Goal: Transaction & Acquisition: Purchase product/service

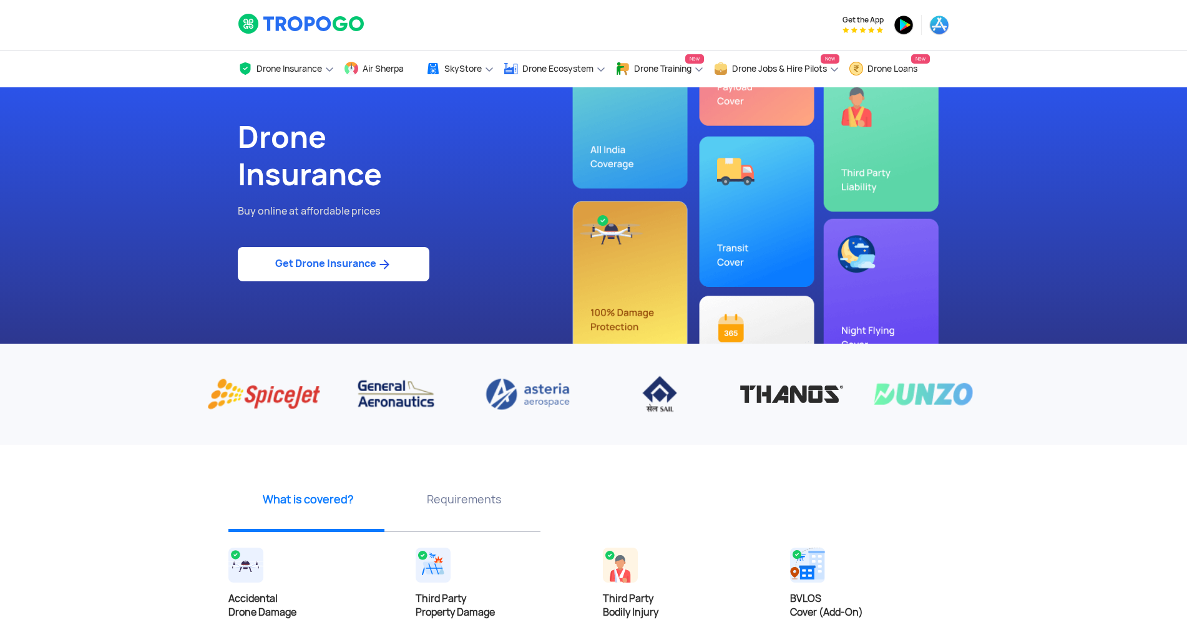
click at [300, 267] on link "Get Drone Insurance" at bounding box center [334, 264] width 192 height 34
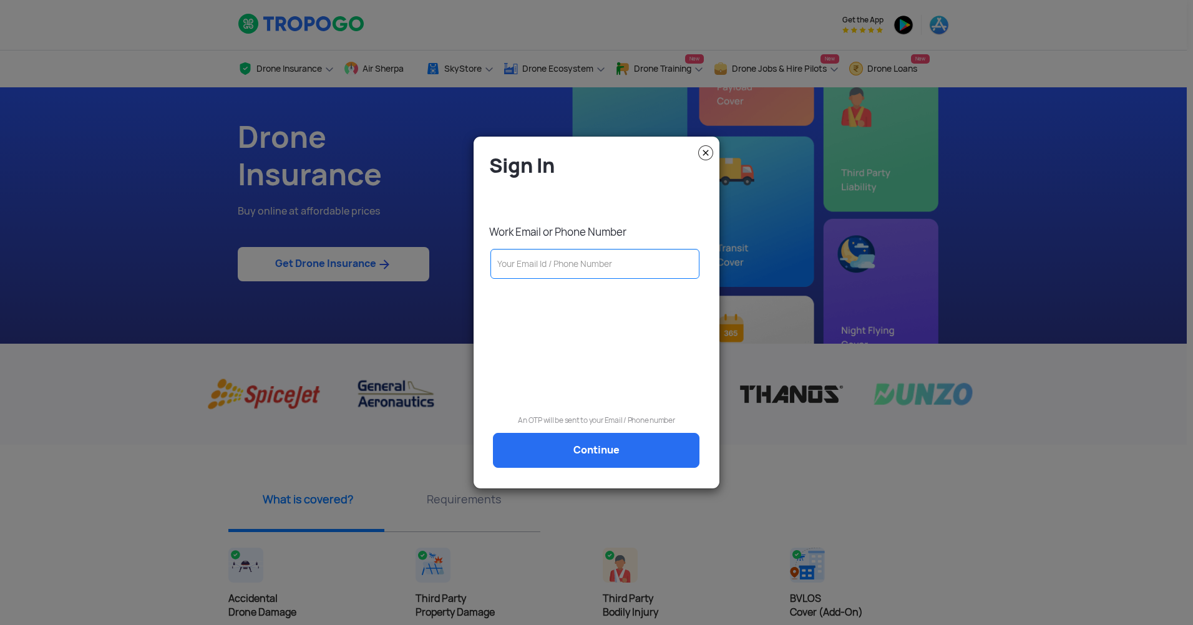
click at [531, 261] on input "text" at bounding box center [595, 264] width 209 height 30
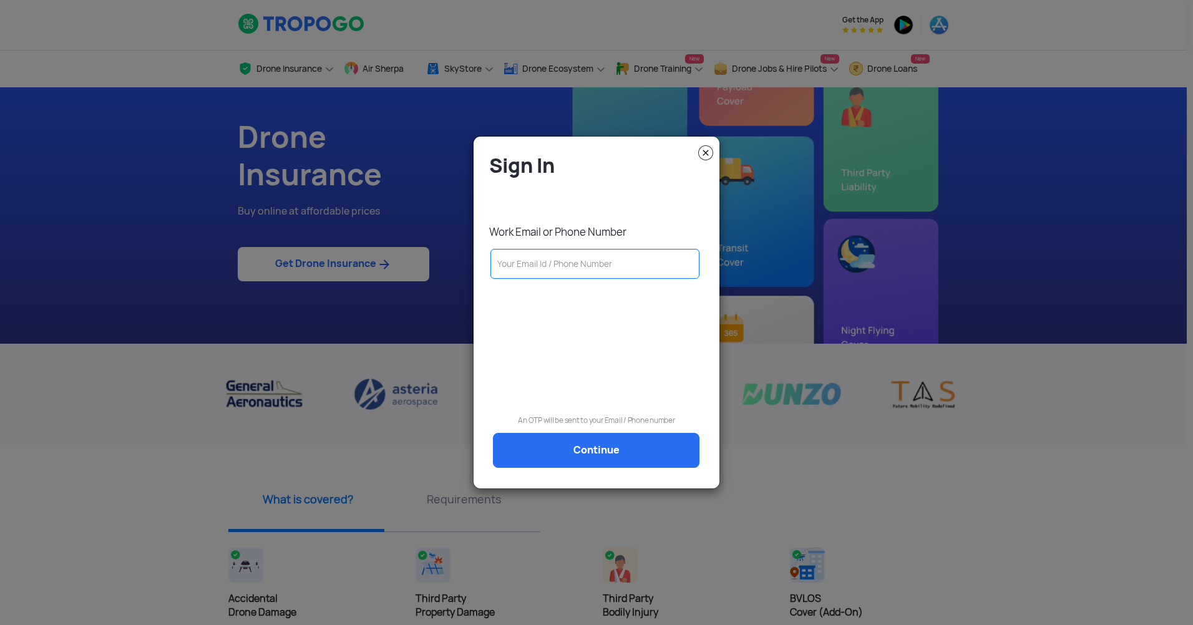
type input "[EMAIL_ADDRESS][PERSON_NAME][DOMAIN_NAME]"
click at [545, 455] on link "Continue" at bounding box center [596, 450] width 207 height 35
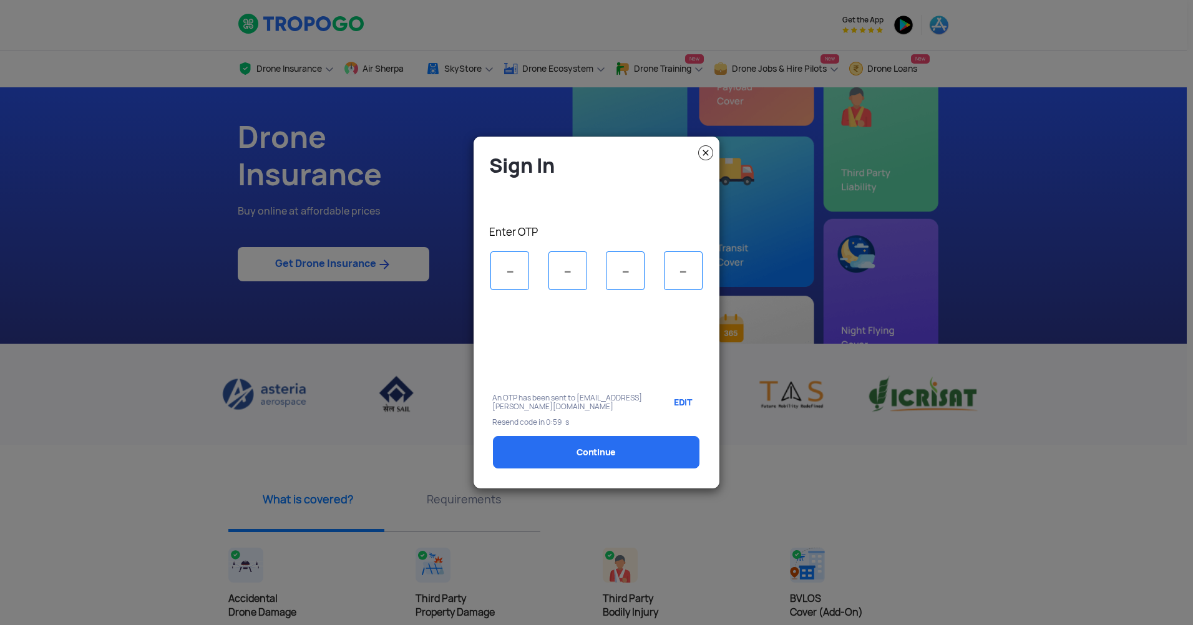
click at [507, 276] on input "tel" at bounding box center [510, 271] width 39 height 39
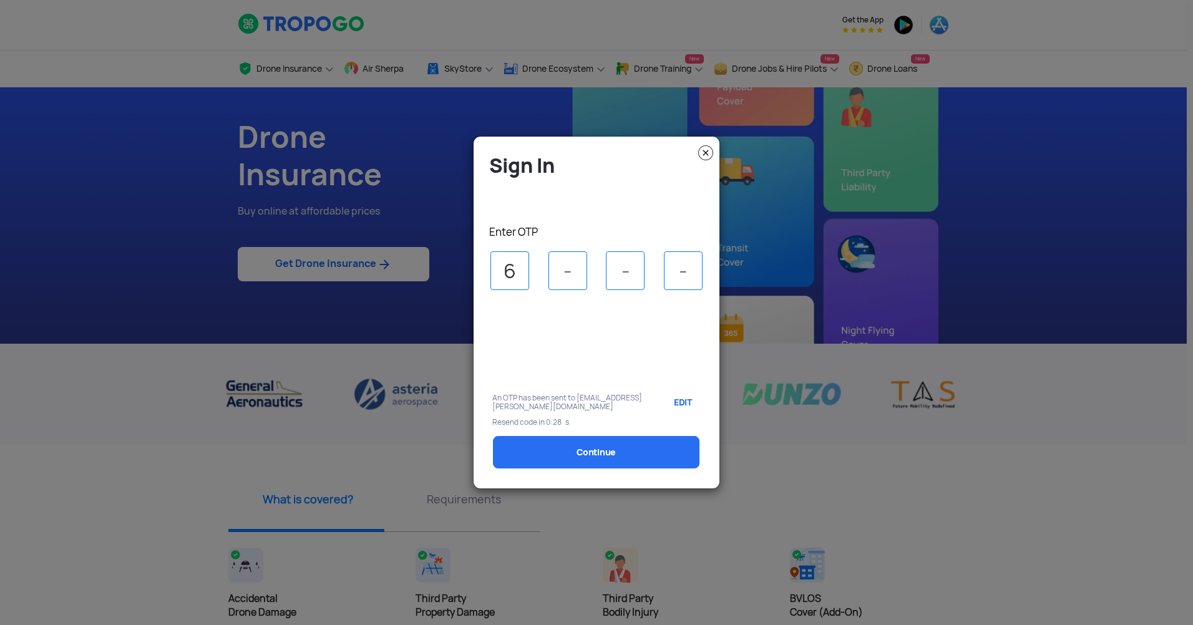
type input "6"
type input "0"
type input "6"
type input "5"
select select "1000000"
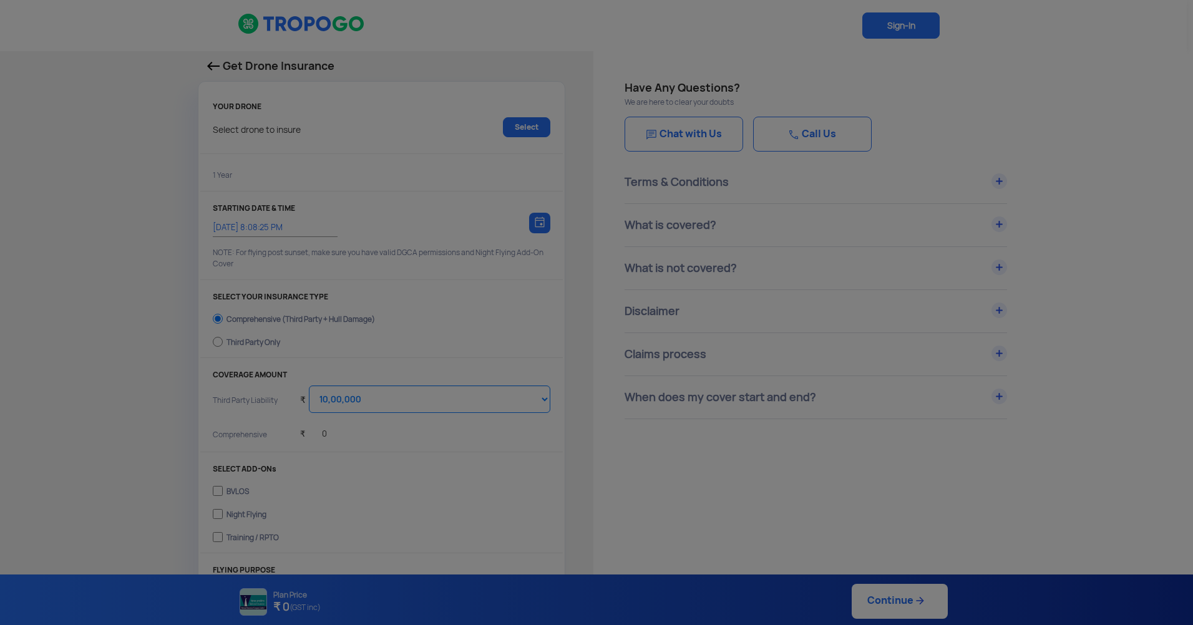
type input "[DATE] 8:18:00 PM"
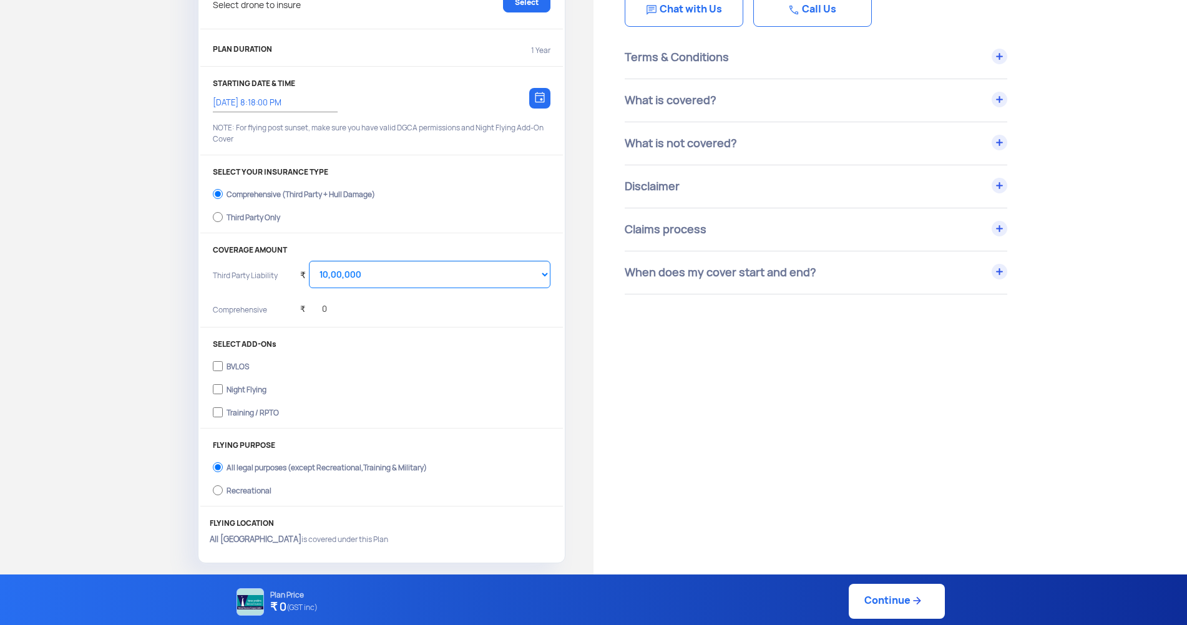
scroll to position [125, 0]
click at [49, 359] on div "Get Drone Insurance YOUR DRONE Select drone to insure Select PLAN DURATION 1 Ye…" at bounding box center [297, 246] width 594 height 643
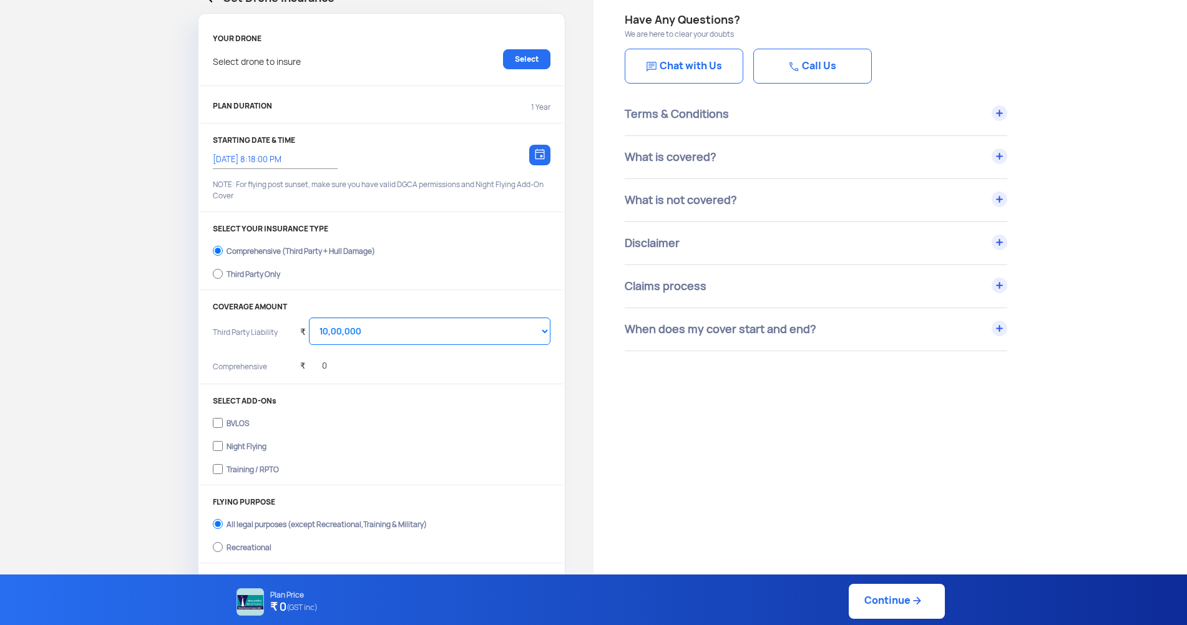
scroll to position [0, 0]
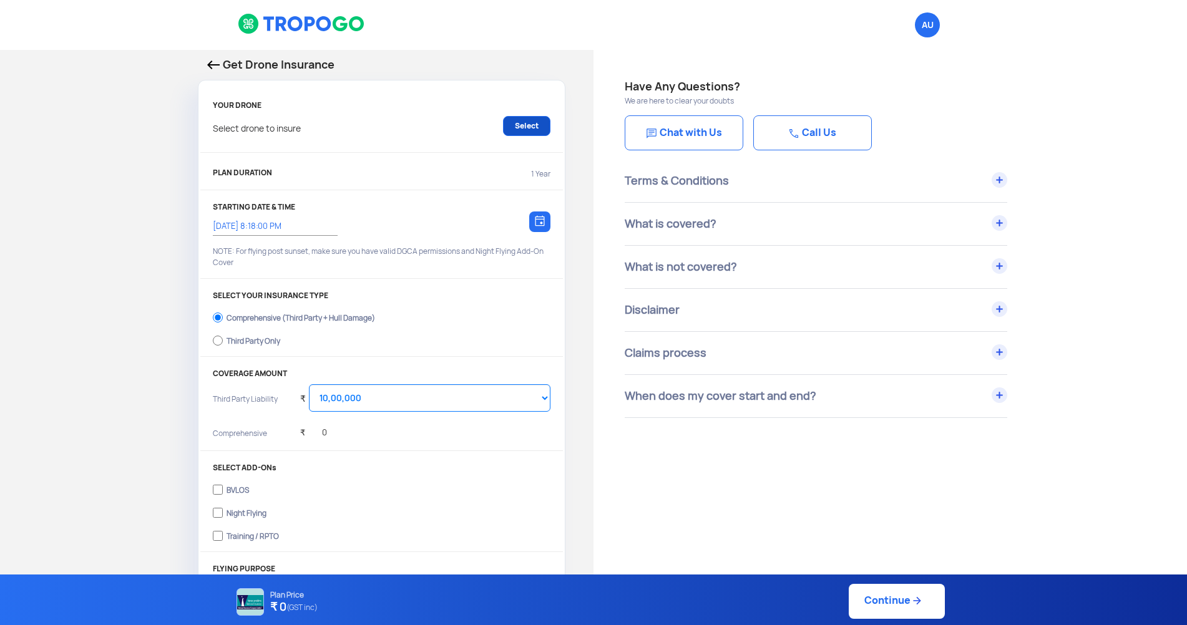
click at [532, 128] on link "Select" at bounding box center [526, 126] width 47 height 20
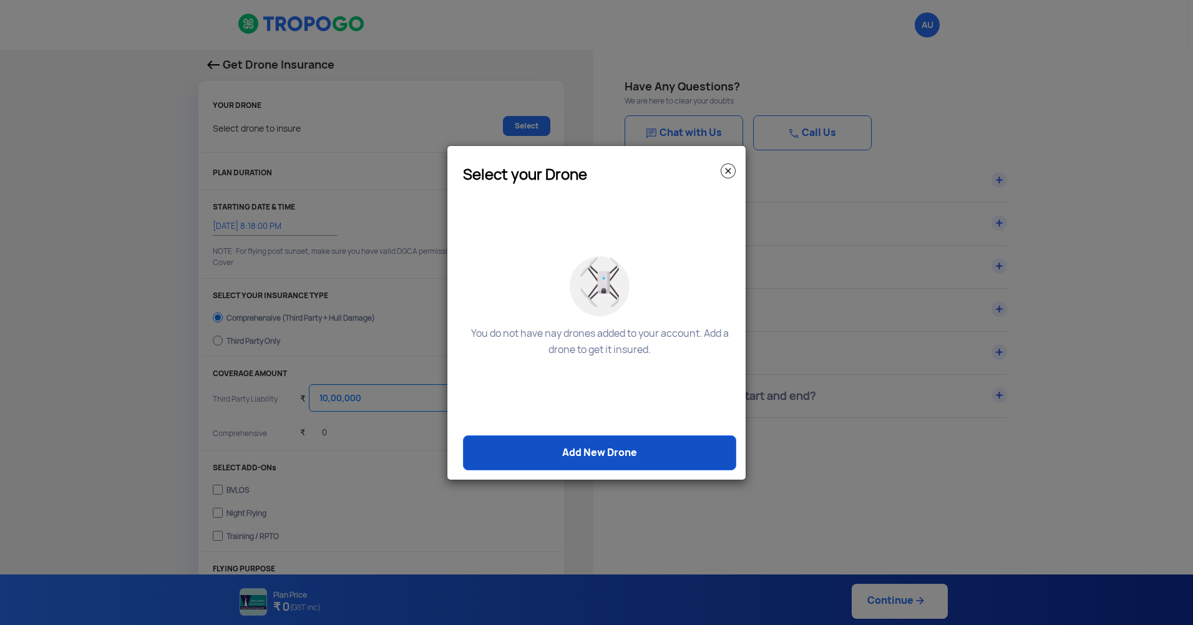
click at [585, 457] on link "Add New Drone" at bounding box center [599, 453] width 273 height 35
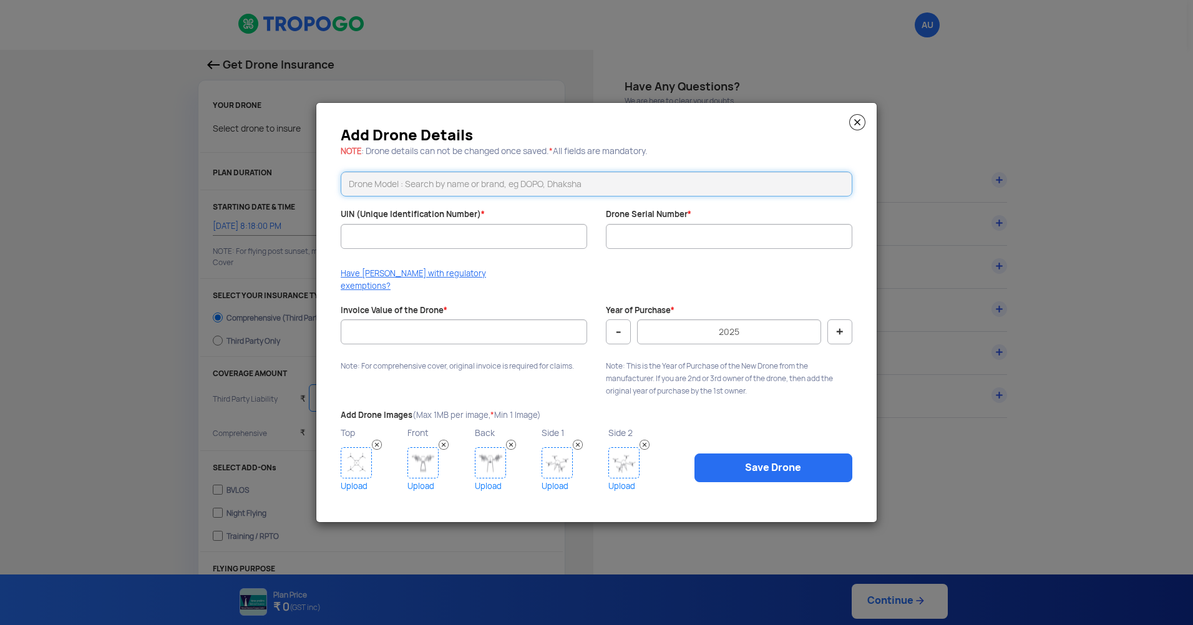
click at [421, 187] on input "text" at bounding box center [597, 184] width 512 height 25
click at [418, 323] on input "Invoice Value of the Drone *" at bounding box center [464, 332] width 247 height 25
click at [431, 239] on input "UIN (Unique Identification Number) *" at bounding box center [464, 236] width 247 height 25
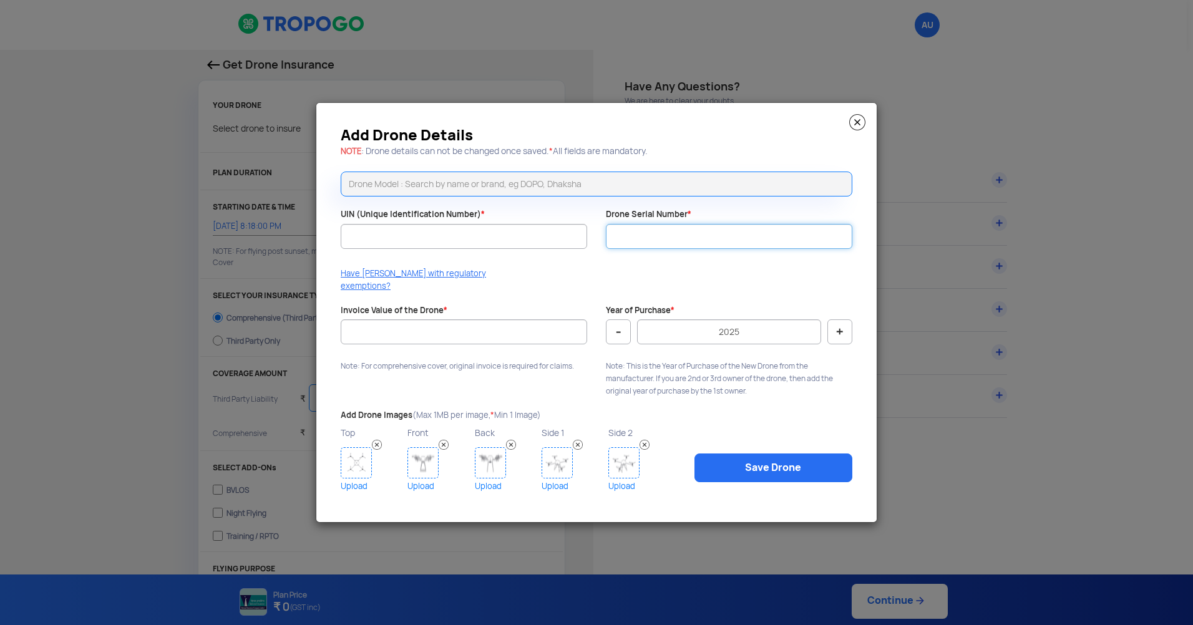
click at [663, 239] on input "Drone Serial Number *" at bounding box center [729, 236] width 247 height 25
click at [858, 130] on img at bounding box center [857, 122] width 16 height 16
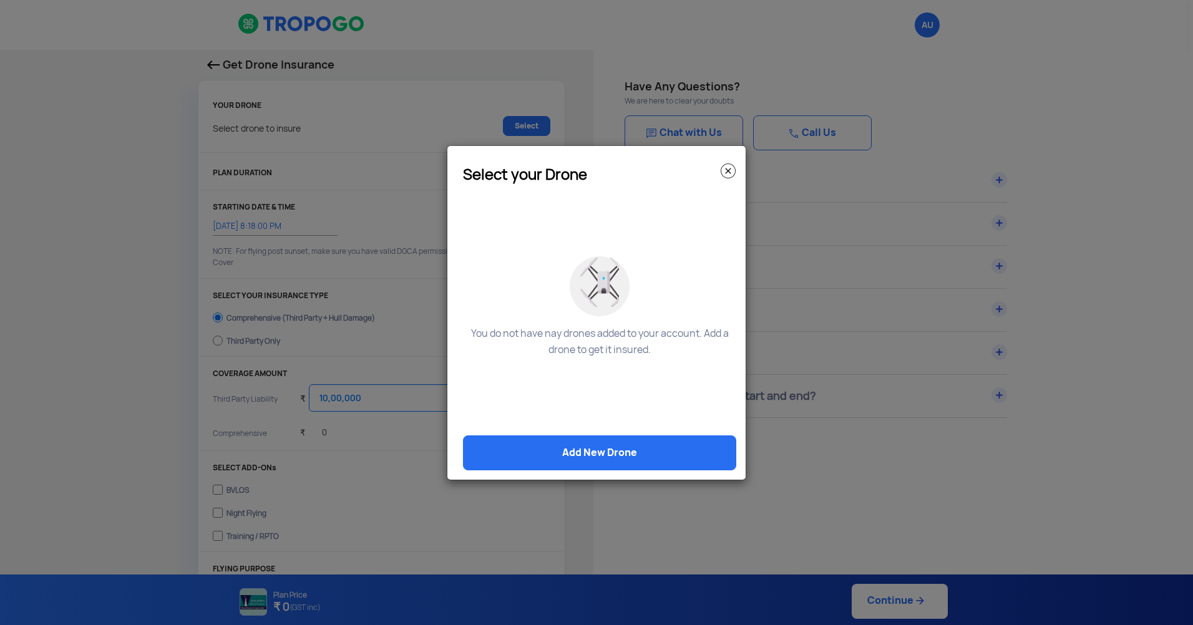
click at [723, 176] on img at bounding box center [728, 171] width 15 height 15
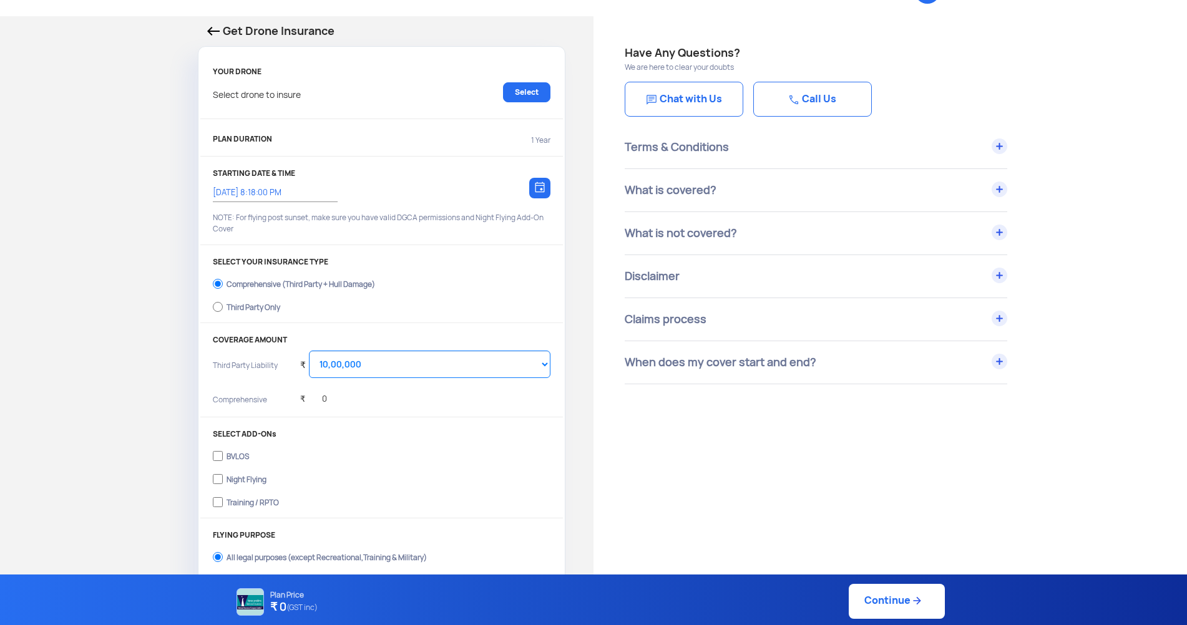
scroll to position [62, 0]
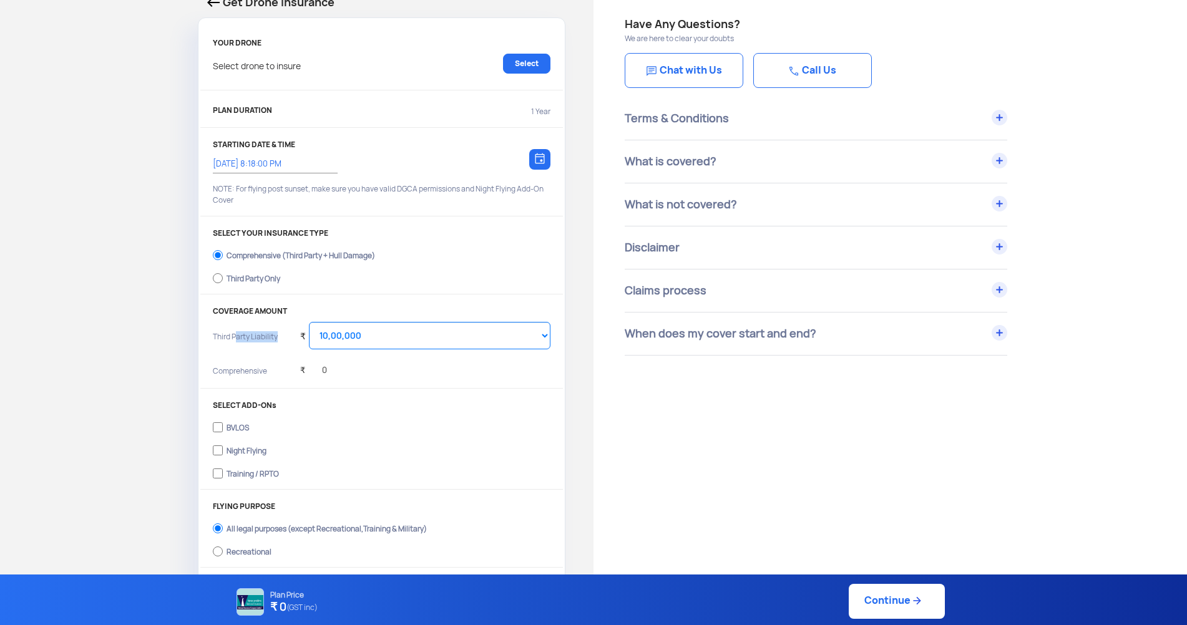
drag, startPoint x: 238, startPoint y: 336, endPoint x: 293, endPoint y: 340, distance: 54.4
click at [293, 340] on div "Third Party Liability ₹ Select Amount 10,00,000 15,00,000 20,00,000 25,00,000 3…" at bounding box center [382, 340] width 338 height 37
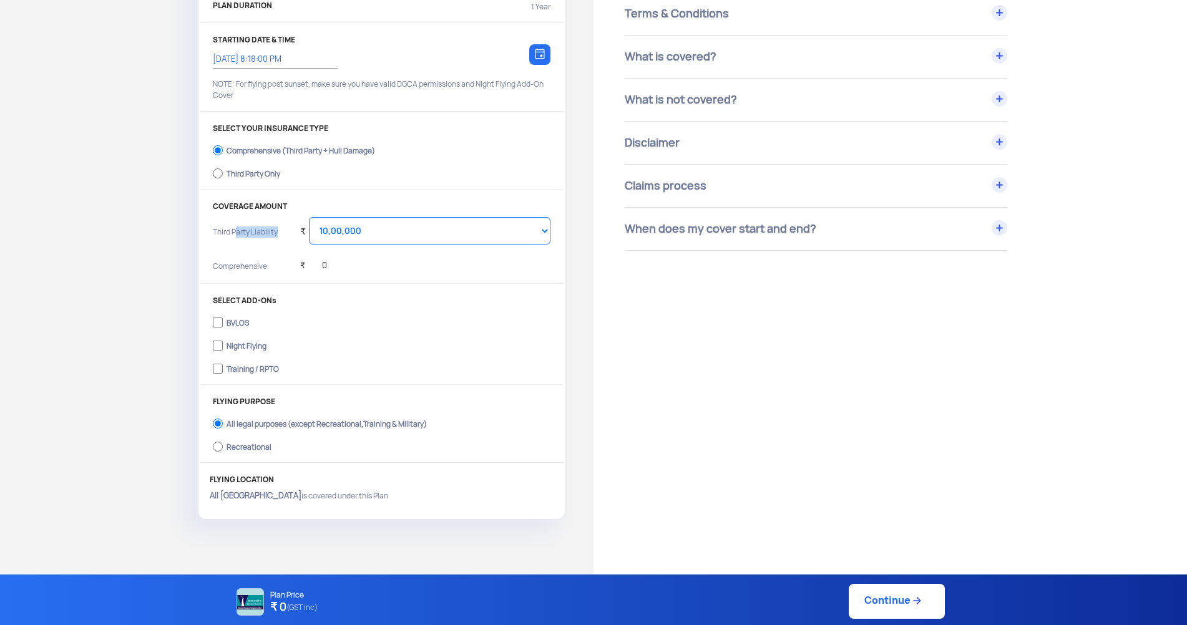
scroll to position [187, 0]
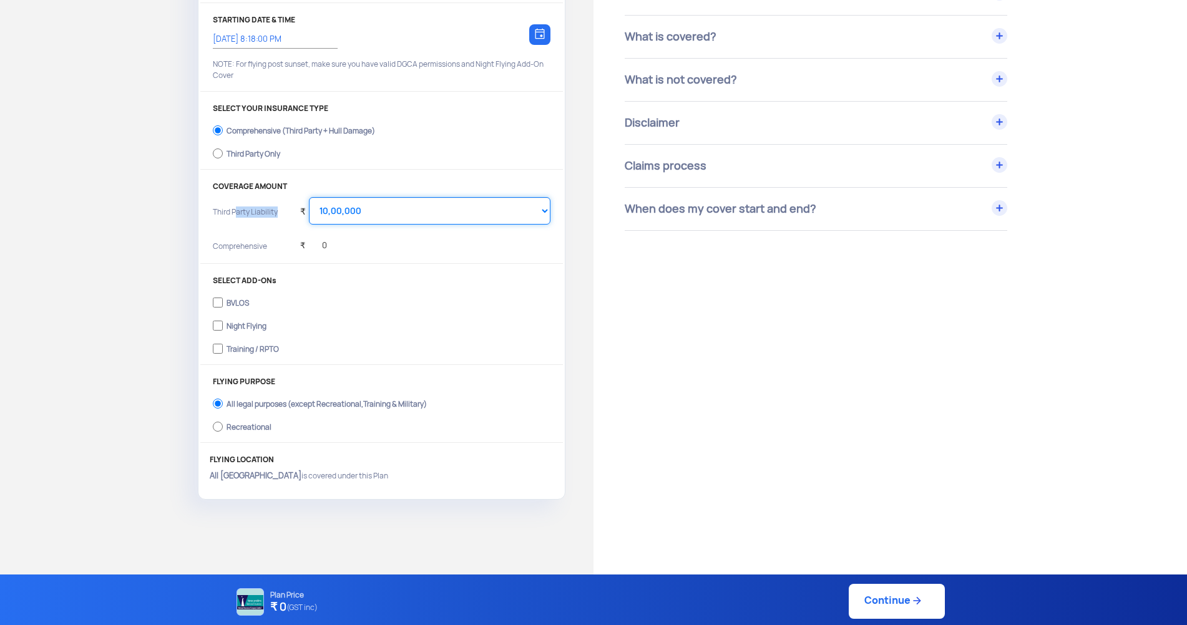
click at [520, 210] on select "Select Amount 10,00,000 15,00,000 20,00,000 25,00,000 30,00,000 35,00,000 40,00…" at bounding box center [430, 210] width 242 height 27
select select "5000000"
click at [309, 197] on select "Select Amount 10,00,000 15,00,000 20,00,000 25,00,000 30,00,000 35,00,000 40,00…" at bounding box center [430, 210] width 242 height 27
click at [504, 340] on label "Training / RPTO" at bounding box center [382, 348] width 338 height 20
click at [223, 340] on input "Training / RPTO" at bounding box center [218, 348] width 10 height 17
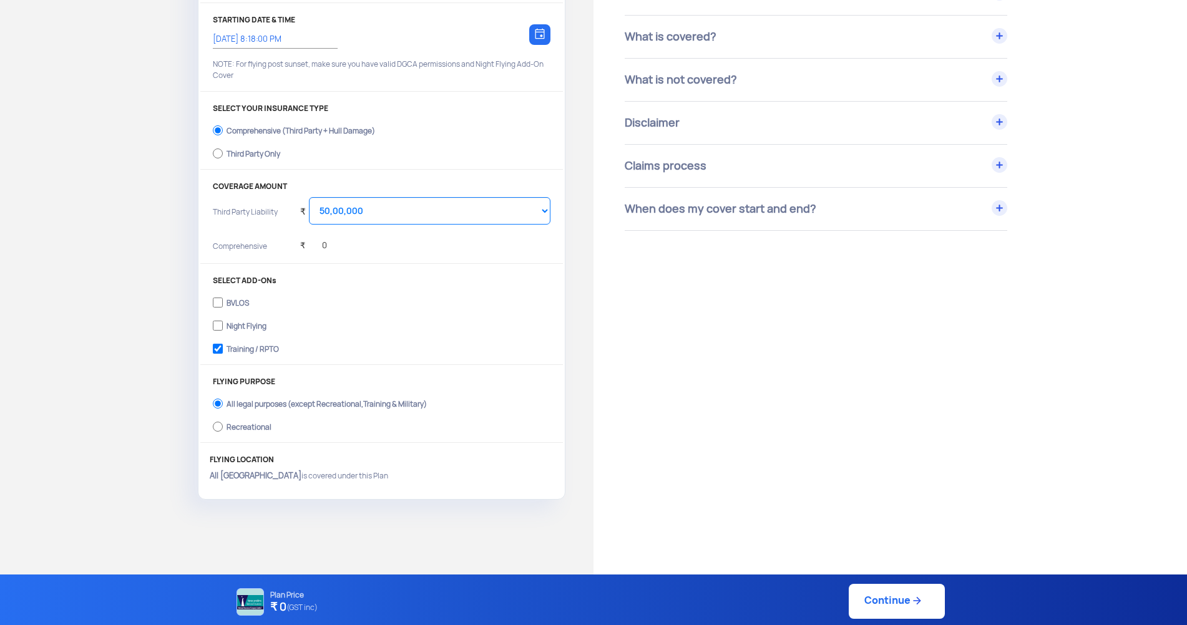
click at [237, 350] on div "Training / RPTO" at bounding box center [253, 347] width 52 height 5
click at [223, 352] on input "Training / RPTO" at bounding box center [218, 348] width 10 height 17
checkbox input "false"
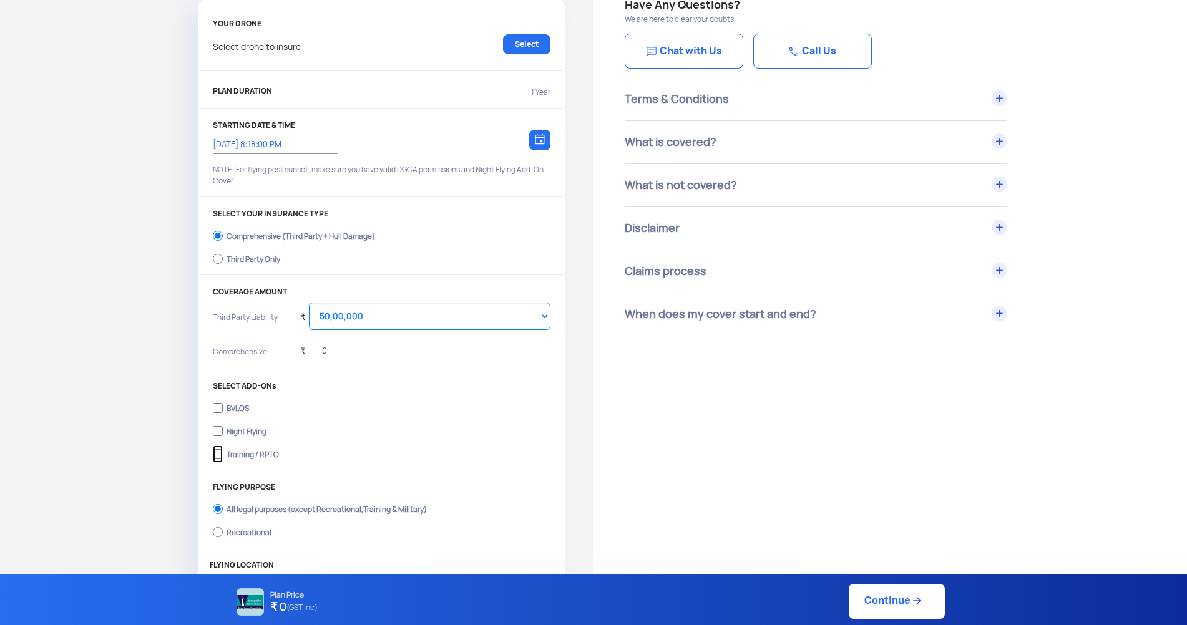
scroll to position [62, 0]
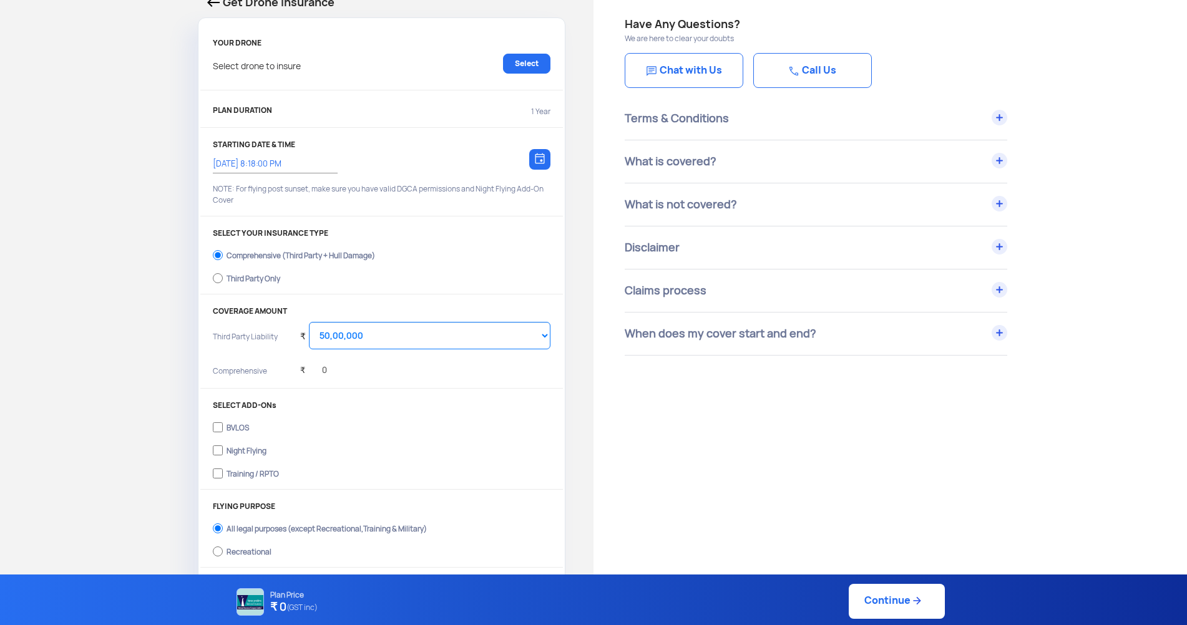
click at [240, 280] on div "Third Party Only" at bounding box center [254, 277] width 54 height 5
click at [223, 282] on input "Third Party Only" at bounding box center [218, 278] width 10 height 17
radio input "true"
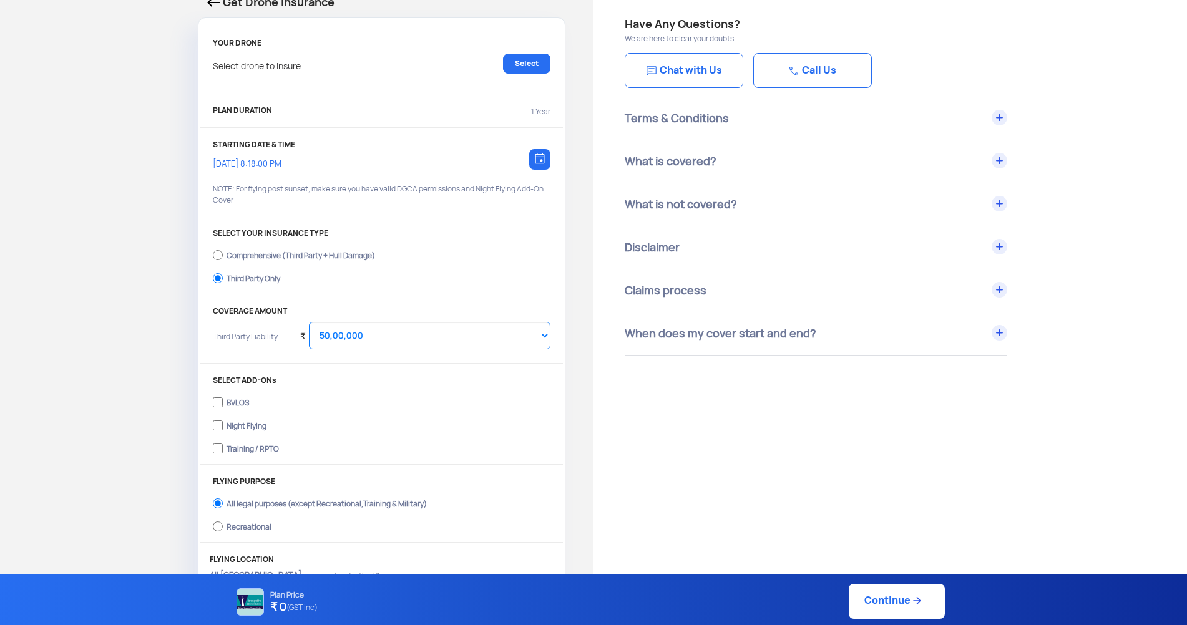
click at [244, 254] on div "Comprehensive (Third Party + Hull Damage)" at bounding box center [301, 254] width 149 height 5
click at [223, 254] on input "Comprehensive (Third Party + Hull Damage)" at bounding box center [218, 255] width 10 height 17
radio input "true"
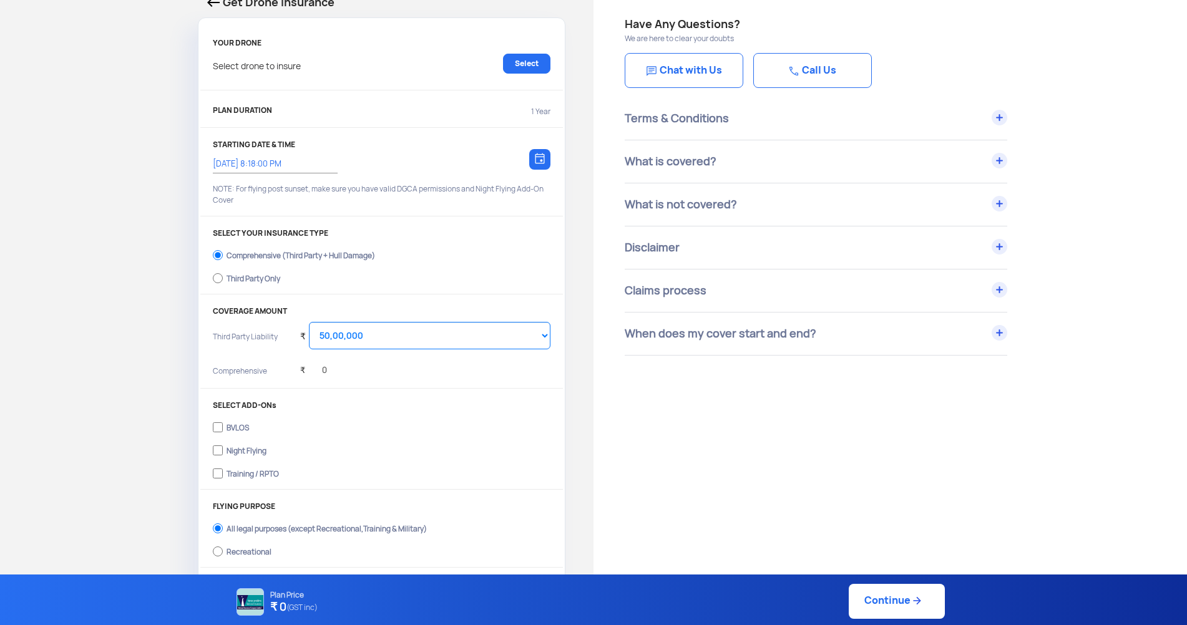
click at [237, 279] on div "Third Party Only" at bounding box center [254, 277] width 54 height 5
click at [223, 279] on input "Third Party Only" at bounding box center [218, 278] width 10 height 17
radio input "true"
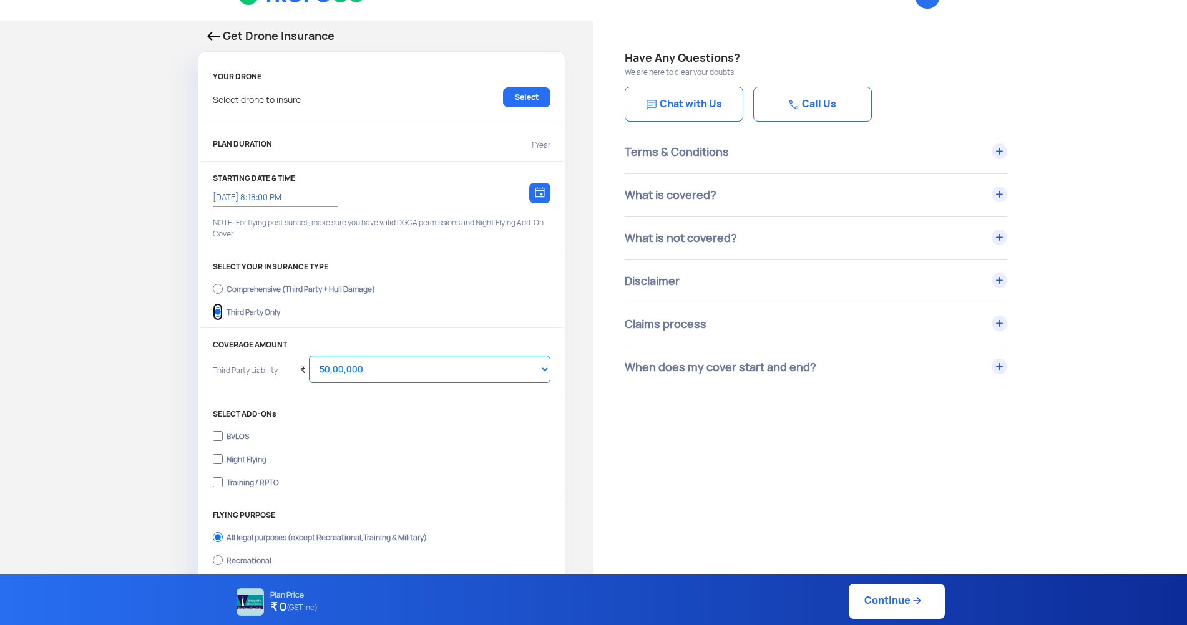
scroll to position [0, 0]
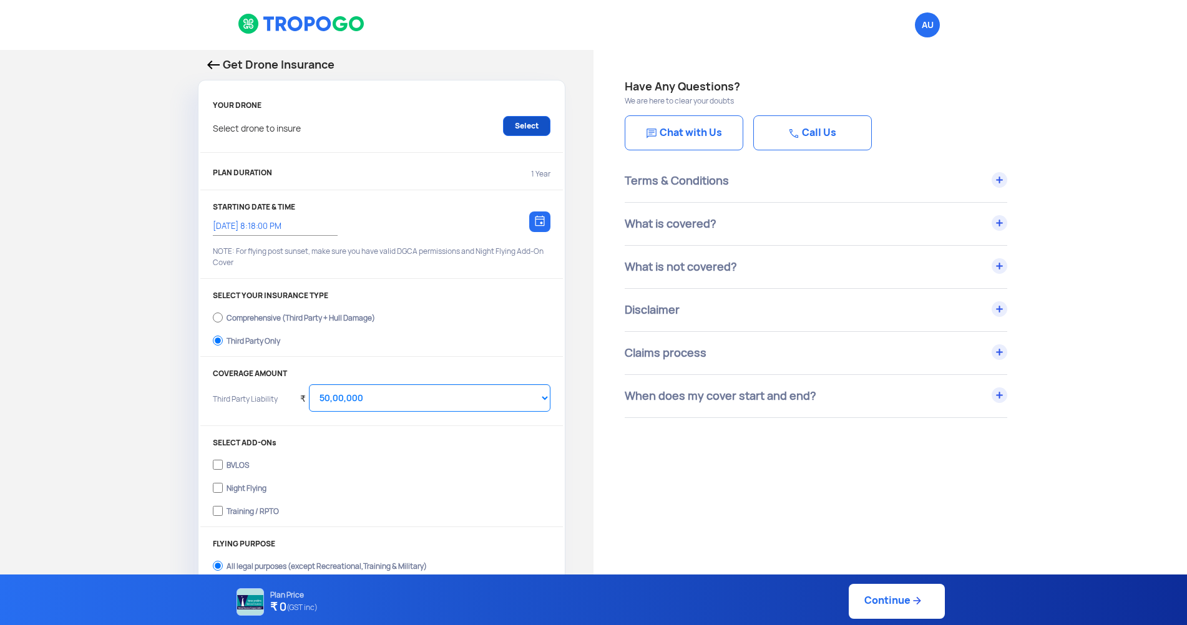
click at [519, 130] on link "Select" at bounding box center [526, 126] width 47 height 20
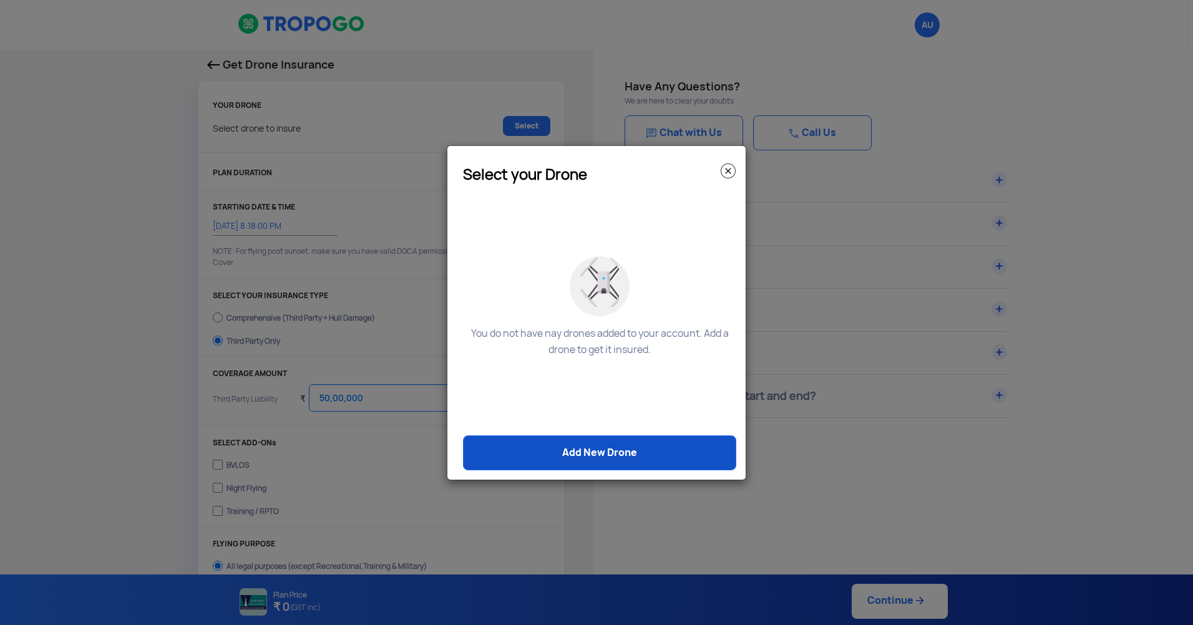
click at [585, 455] on link "Add New Drone" at bounding box center [599, 453] width 273 height 35
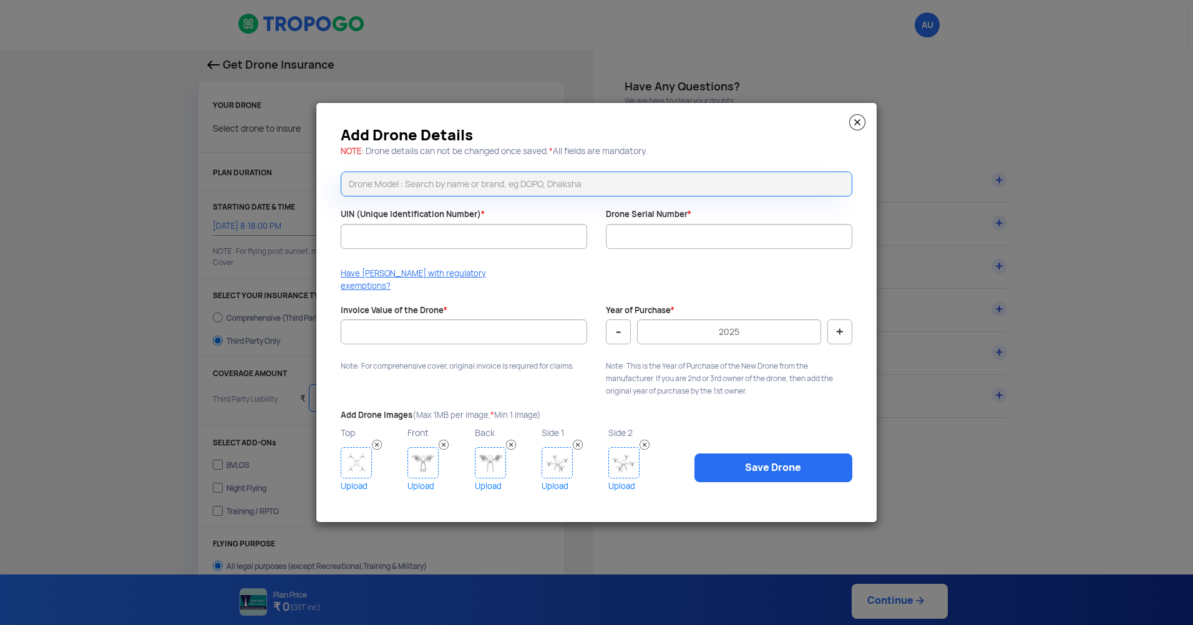
click at [375, 192] on input "text" at bounding box center [597, 184] width 512 height 25
click at [464, 192] on input "text" at bounding box center [597, 184] width 512 height 25
click at [416, 248] on li "Fuselage FIA QD10" at bounding box center [596, 239] width 511 height 28
type input "Fuselage FIA QD10"
click at [416, 248] on input "UIN (Unique Identification Number) *" at bounding box center [464, 236] width 247 height 25
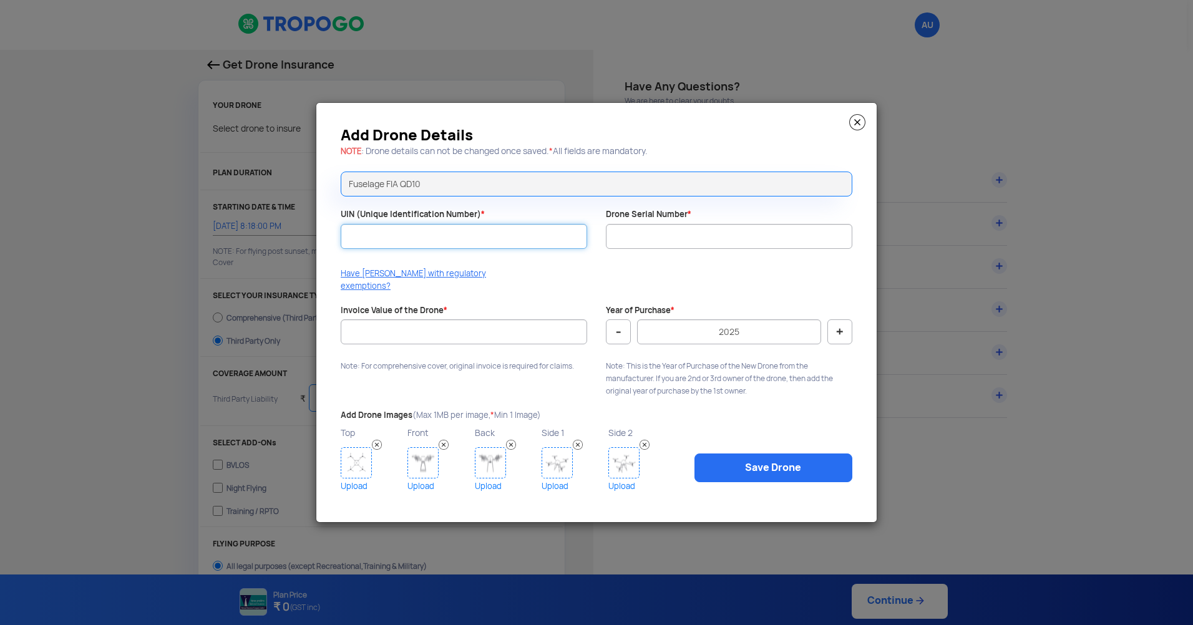
paste input "UA00DNLS0TC"
click at [365, 248] on input "UA00DNLS0TC" at bounding box center [464, 236] width 247 height 25
type input "UA00DNLS0TC"
click at [638, 241] on input "Drone Serial Number *" at bounding box center [729, 236] width 247 height 25
type input "FIAQD10"
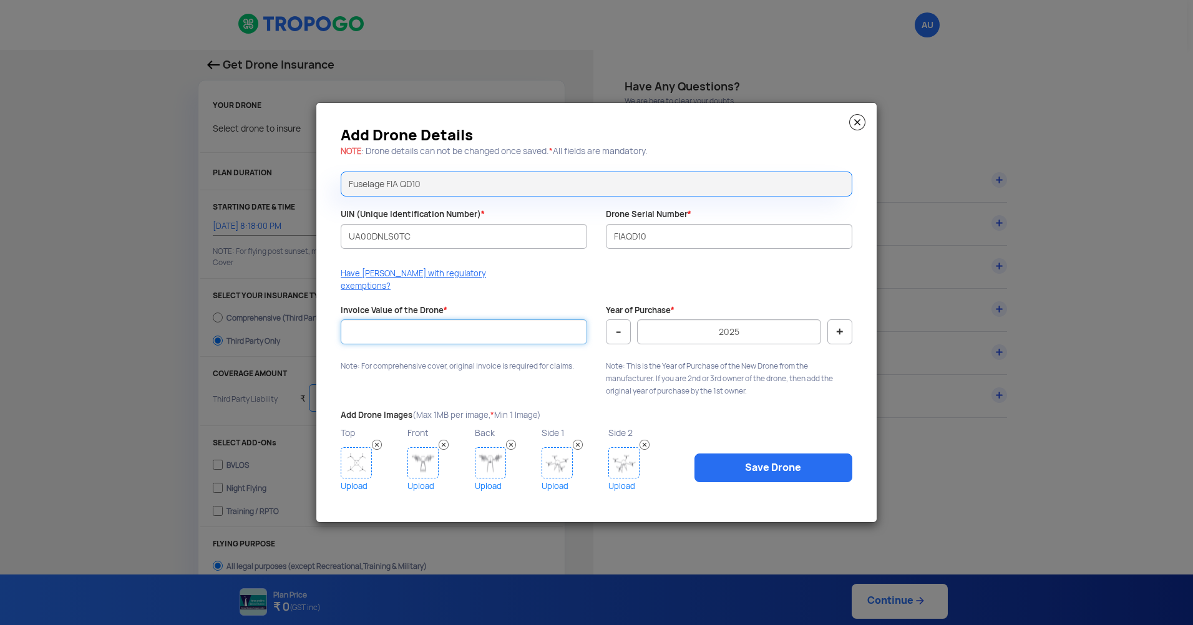
click at [482, 320] on input "Invoice Value of the Drone *" at bounding box center [464, 332] width 247 height 25
type input "4"
type input "395000"
click at [620, 329] on button "-" at bounding box center [618, 332] width 25 height 25
type input "2024"
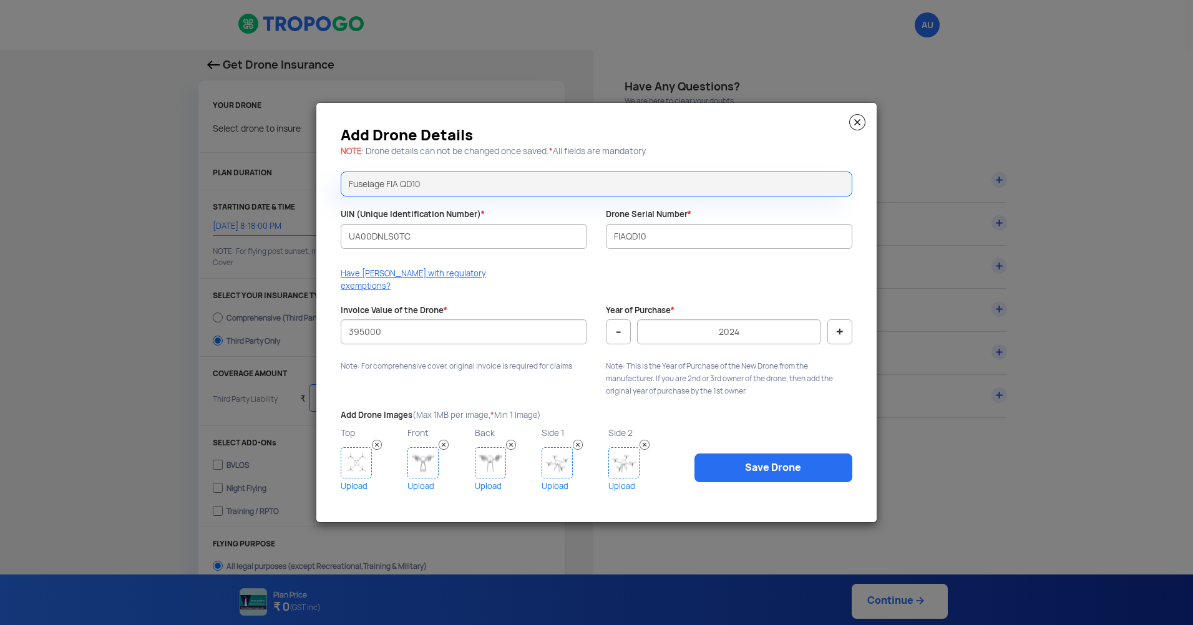
click at [359, 479] on link "Upload" at bounding box center [373, 487] width 64 height 16
click at [417, 468] on img at bounding box center [423, 462] width 31 height 31
click at [742, 460] on link "Save Drone" at bounding box center [774, 468] width 158 height 29
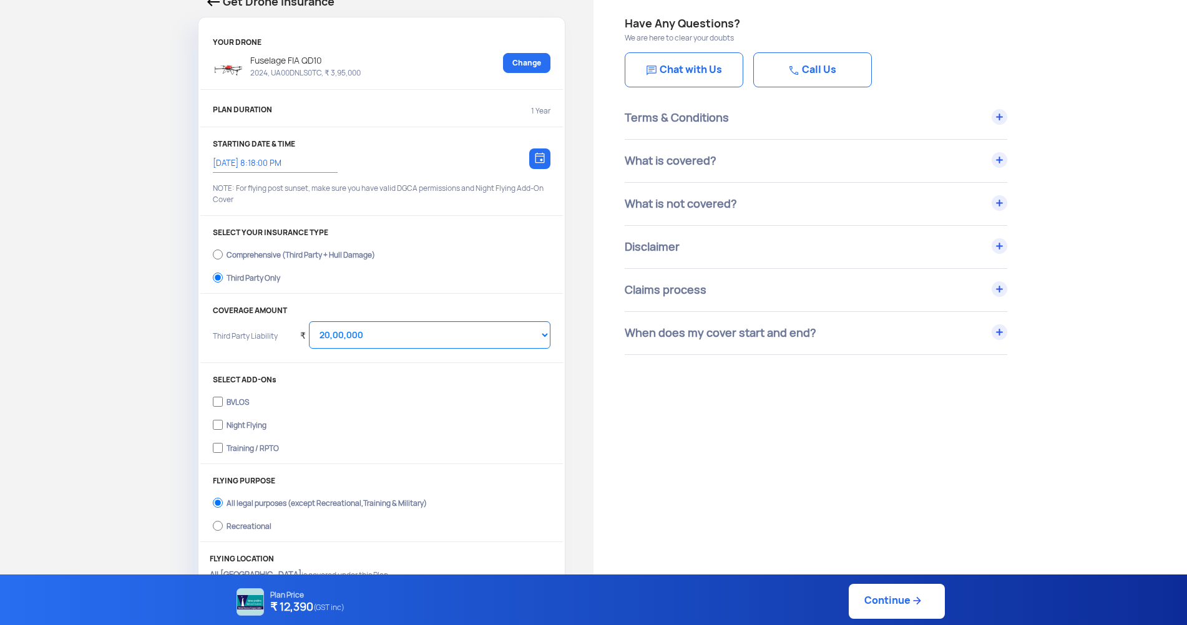
scroll to position [187, 0]
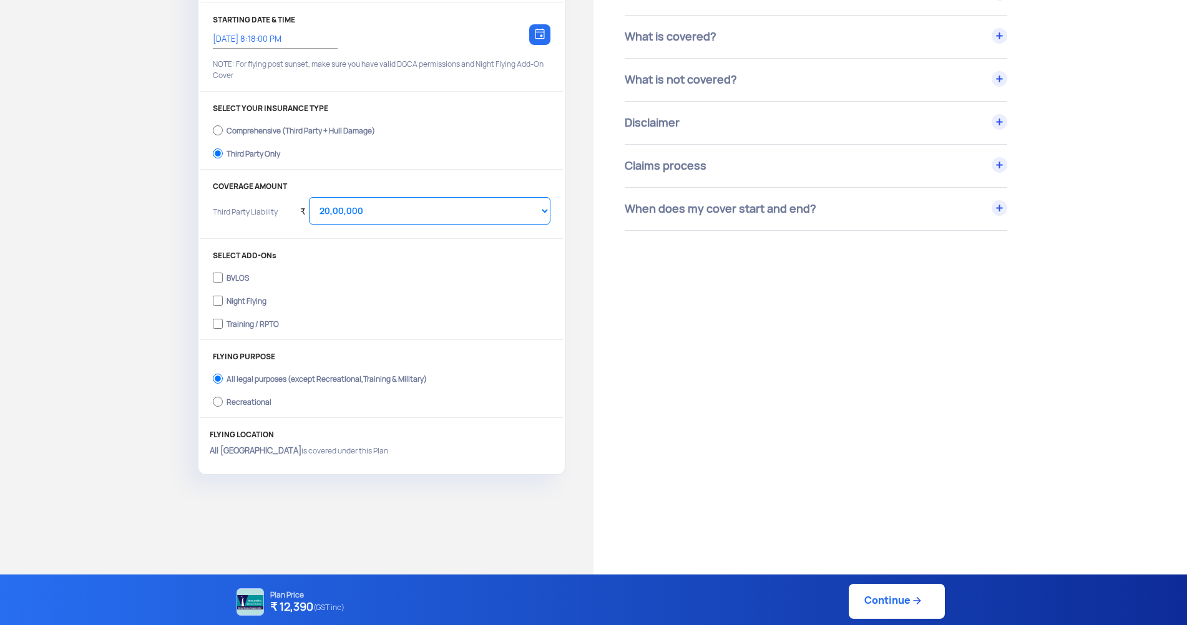
click at [239, 132] on div "Comprehensive (Third Party + Hull Damage)" at bounding box center [301, 129] width 149 height 5
click at [223, 132] on input "Comprehensive (Third Party + Hull Damage)" at bounding box center [218, 130] width 10 height 17
radio input "true"
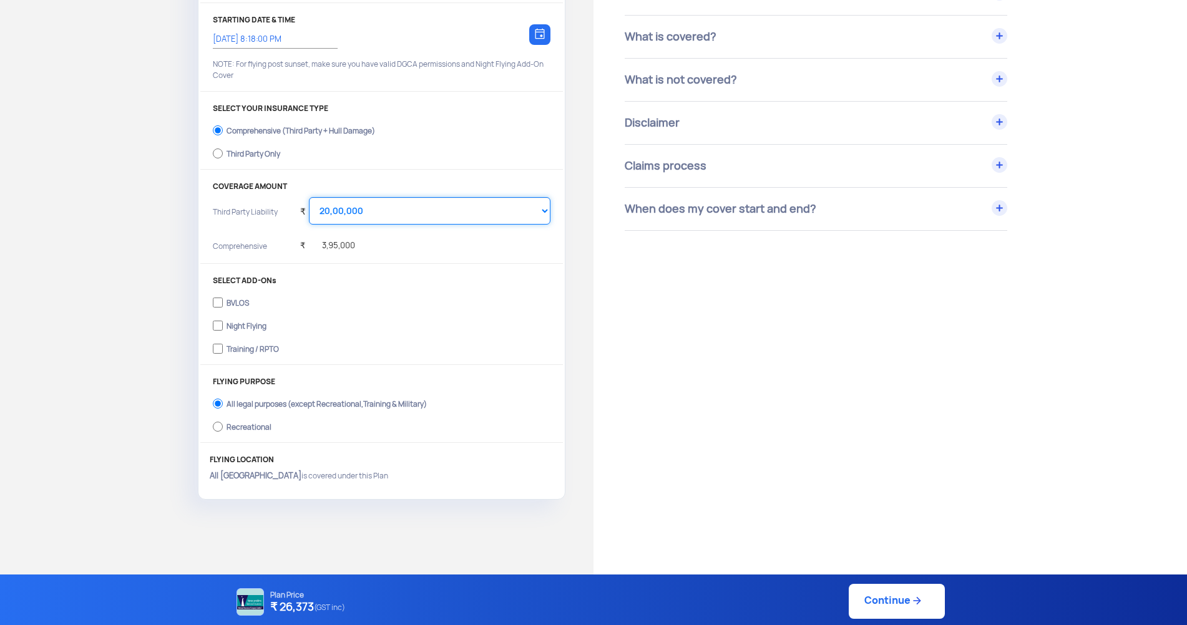
click at [373, 212] on select "Select Amount 10,00,000 15,00,000 20,00,000 25,00,000 30,00,000" at bounding box center [430, 210] width 242 height 27
select select "1500000"
click at [309, 197] on select "Select Amount 10,00,000 15,00,000 20,00,000 25,00,000 30,00,000" at bounding box center [430, 210] width 242 height 27
click at [307, 274] on div "YOUR DRONE Fuselage FIA QD10 2024, UA00DNLS0TC, ₹ 3,95,000 Change PLAN DURATION…" at bounding box center [381, 203] width 366 height 594
drag, startPoint x: 351, startPoint y: 250, endPoint x: 316, endPoint y: 247, distance: 35.0
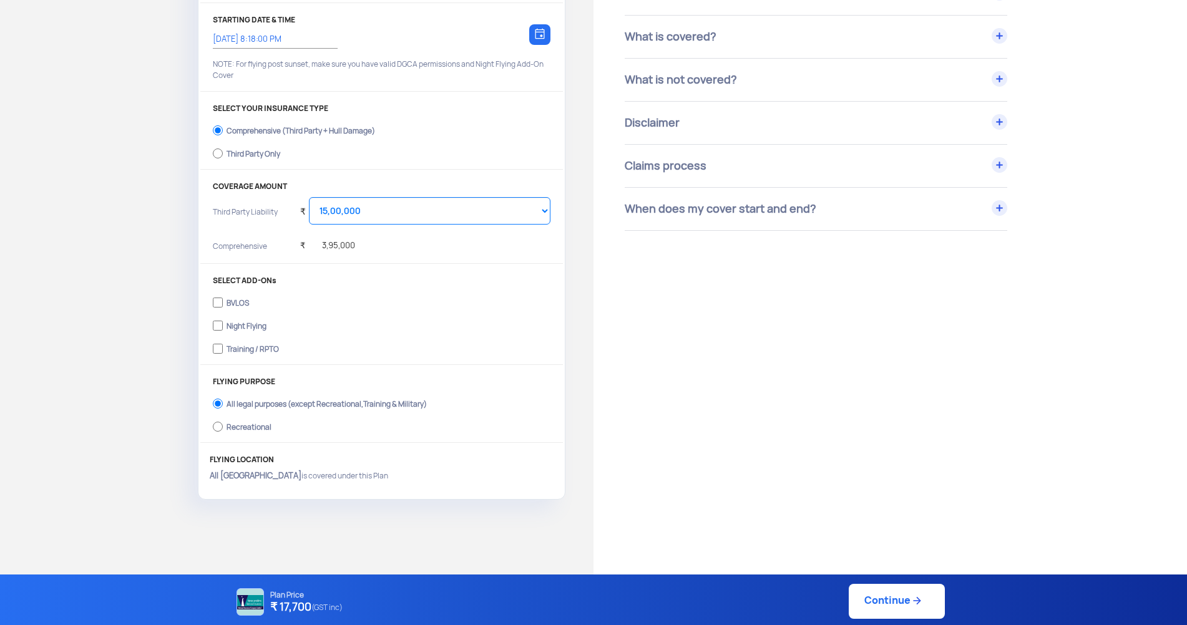
click at [316, 247] on div "₹ 3,95,000" at bounding box center [327, 242] width 55 height 34
click at [614, 372] on div "Have Any Questions? We are here to clear your doubts Chat with Us Call Us Terms…" at bounding box center [891, 378] width 594 height 1031
click at [889, 603] on link "Continue" at bounding box center [897, 601] width 96 height 35
type input "[DATE] 8:25:00 PM"
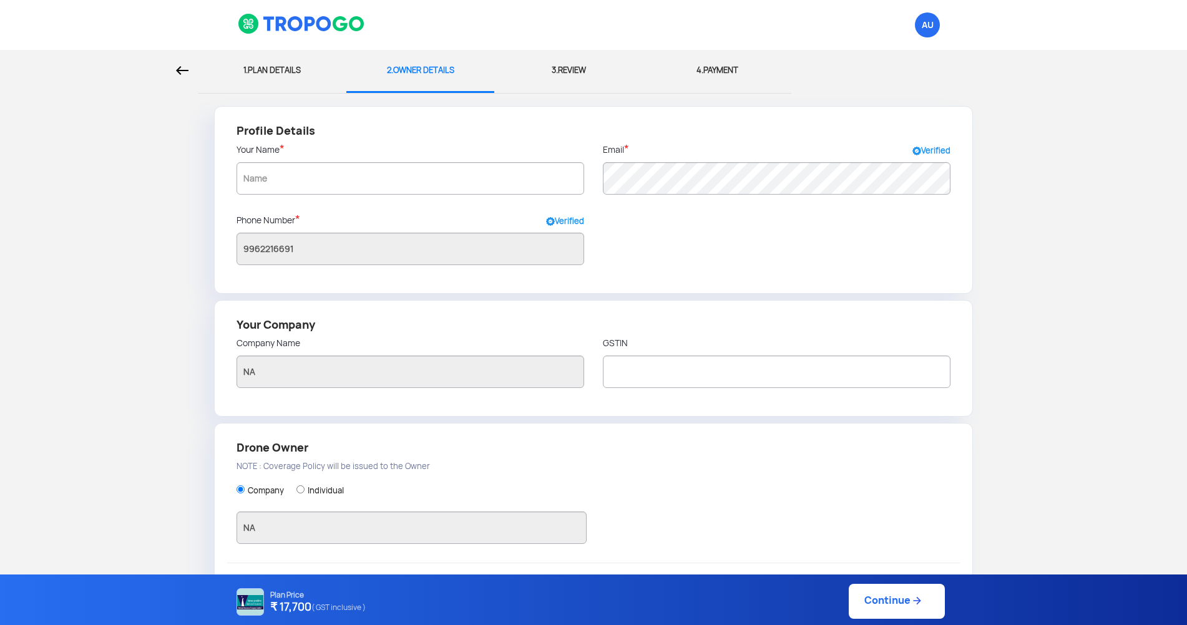
drag, startPoint x: 306, startPoint y: 610, endPoint x: 265, endPoint y: 610, distance: 41.2
click at [265, 610] on div "Plan Price ₹ 17,700 ( GST inclusive )" at bounding box center [300, 601] width 135 height 35
click at [493, 607] on div "Plan Price ₹ 17,700 ( GST inclusive ) Continue" at bounding box center [588, 601] width 711 height 35
click at [573, 71] on div "3. REVIEW" at bounding box center [569, 70] width 130 height 41
click at [278, 72] on div "1. PLAN DETAILS" at bounding box center [272, 70] width 130 height 41
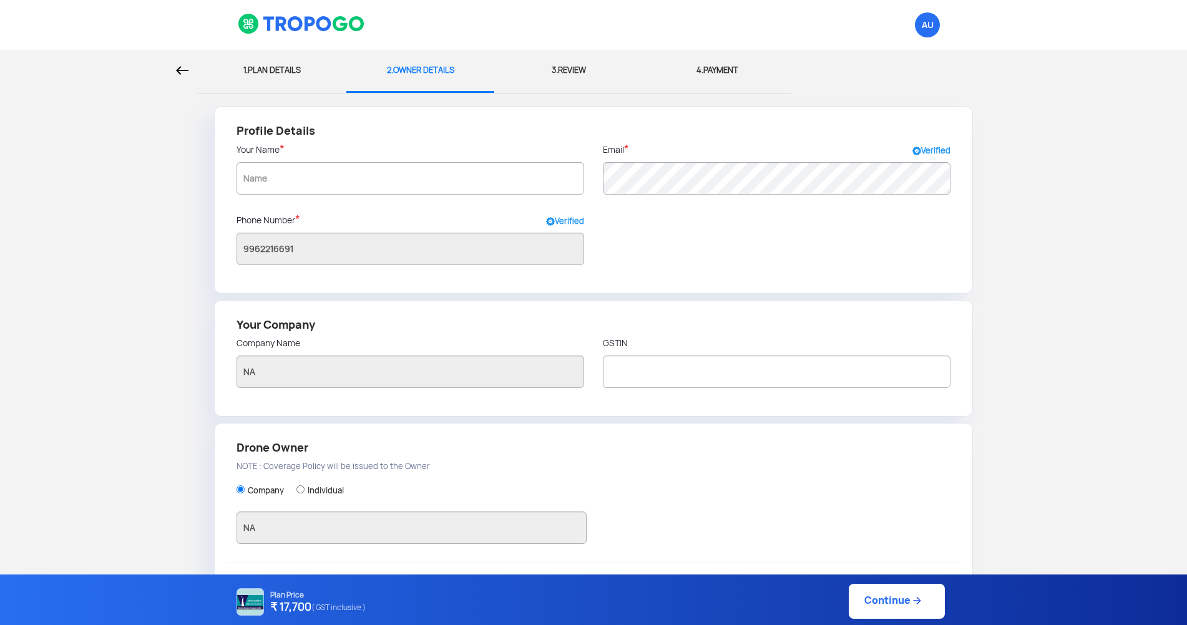
select select "1500000"
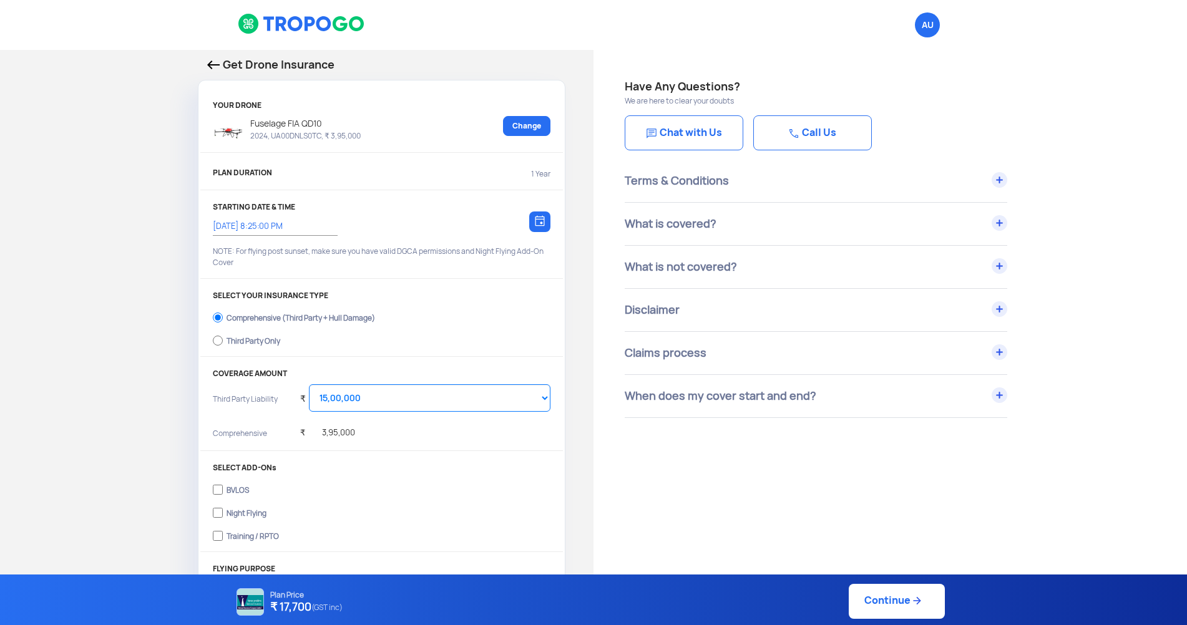
drag, startPoint x: 144, startPoint y: 125, endPoint x: 151, endPoint y: 115, distance: 12.0
click at [144, 125] on div "Get Drone Insurance YOUR DRONE Fuselage FIA QD10 2024, UA00DNLS0TC, ₹ 3,95,000 …" at bounding box center [297, 371] width 594 height 643
click at [115, 191] on div "Get Drone Insurance YOUR DRONE Fuselage FIA QD10 2024, UA00DNLS0TC, ₹ 3,95,000 …" at bounding box center [297, 371] width 594 height 643
click at [217, 343] on input "Third Party Only" at bounding box center [218, 340] width 10 height 17
radio input "true"
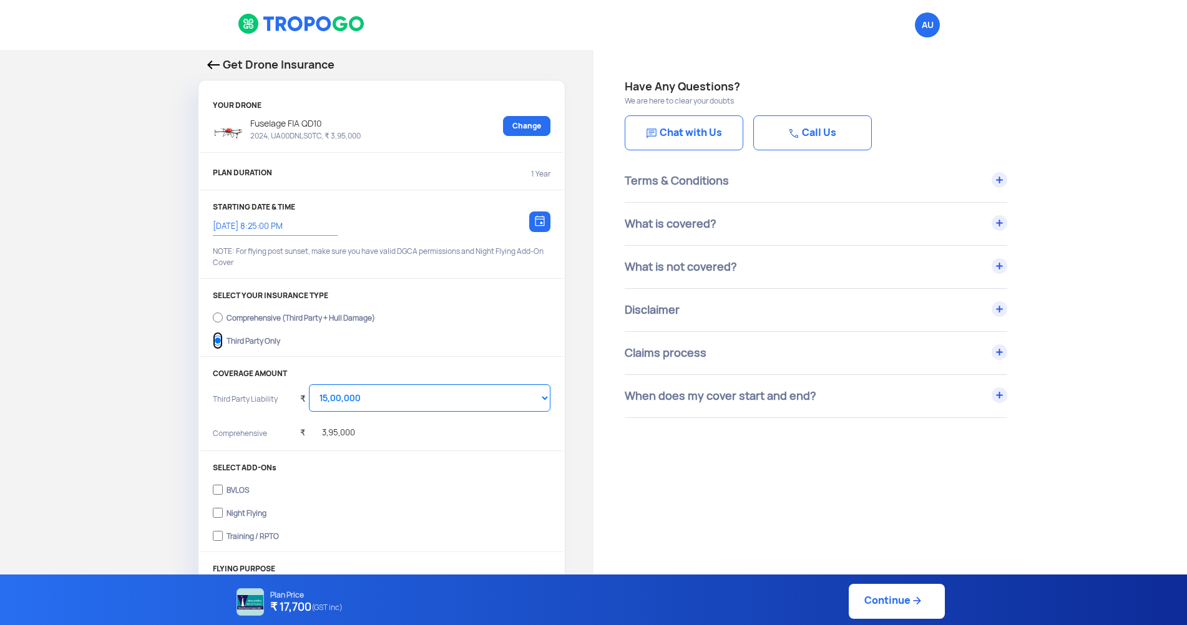
select select "2000000"
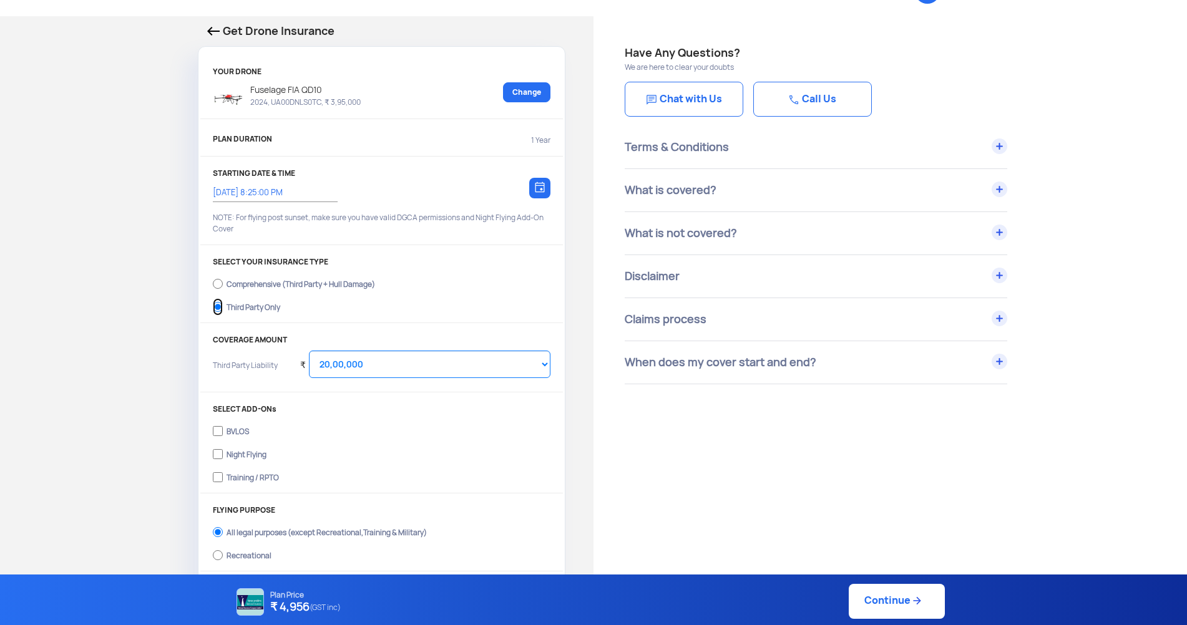
scroll to position [62, 0]
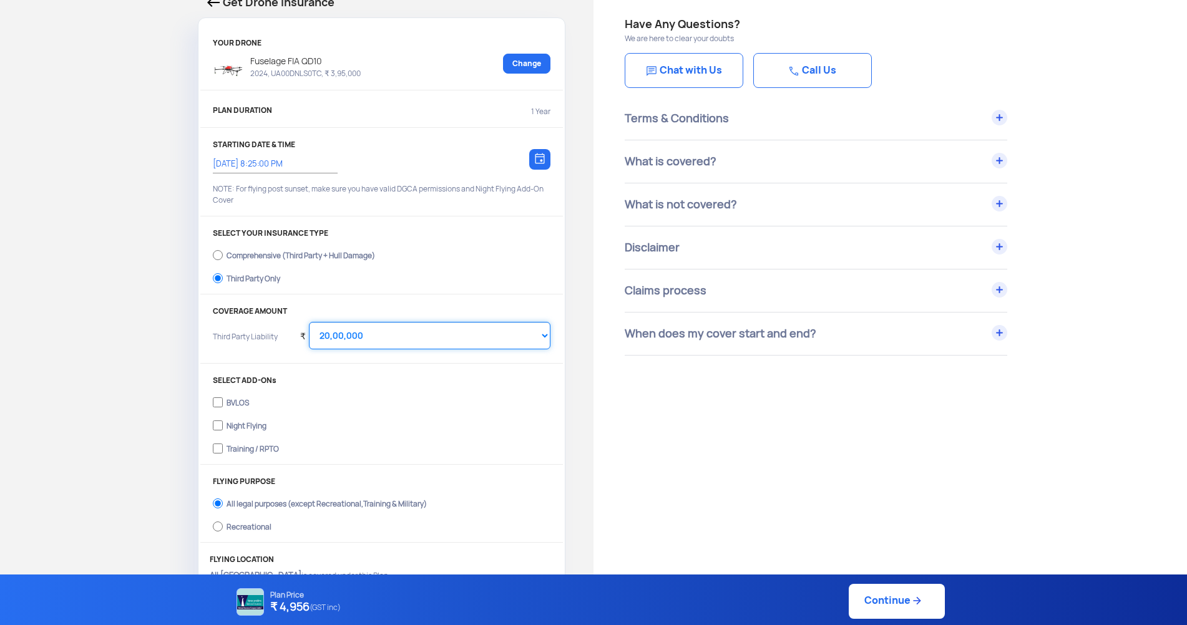
click at [455, 339] on select "Select Amount 20,00,000 25,00,000 30,00,000" at bounding box center [430, 335] width 242 height 27
click at [450, 339] on select "Select Amount 20,00,000 25,00,000 30,00,000" at bounding box center [430, 335] width 242 height 27
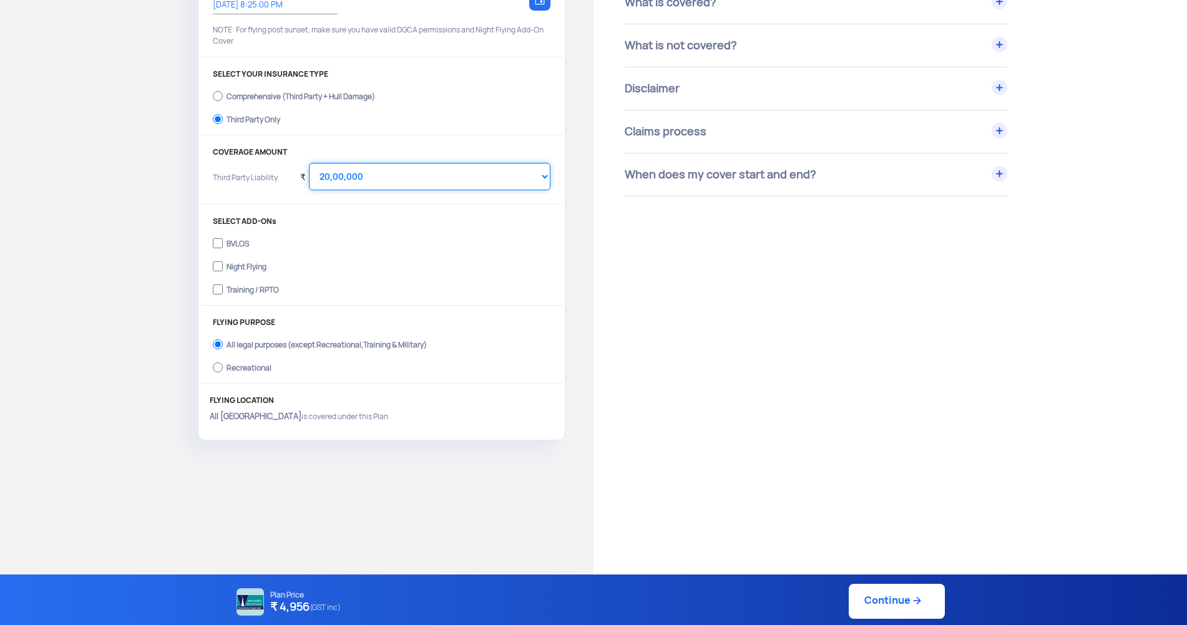
scroll to position [250, 0]
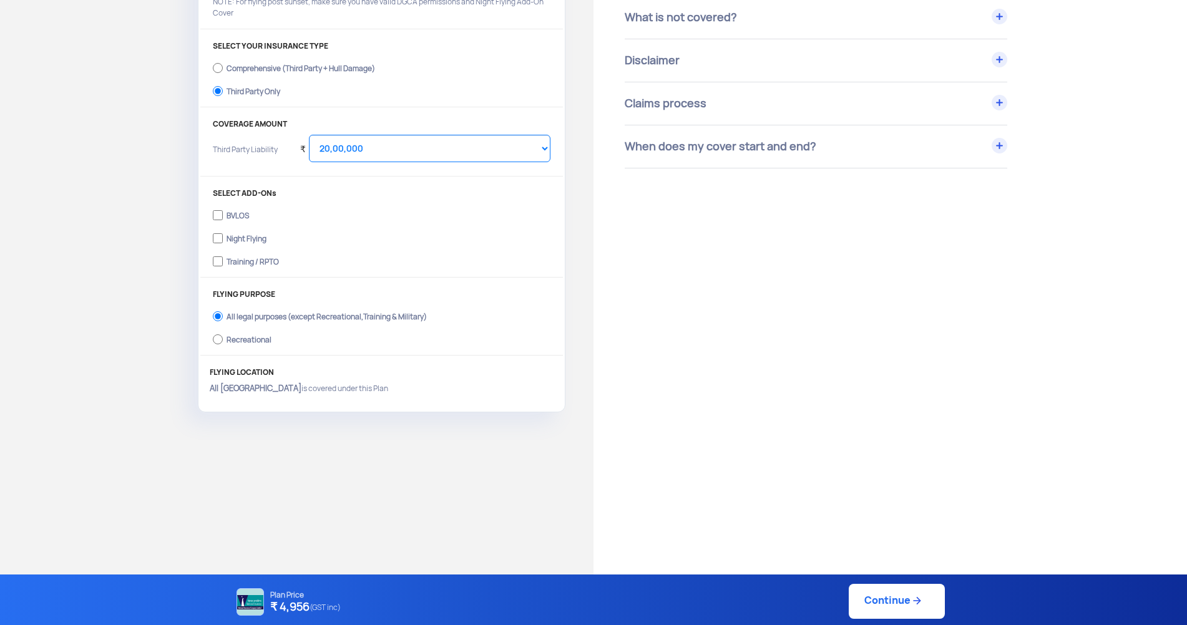
click at [877, 613] on link "Continue" at bounding box center [897, 601] width 96 height 35
type input "[DATE] 8:26:00 PM"
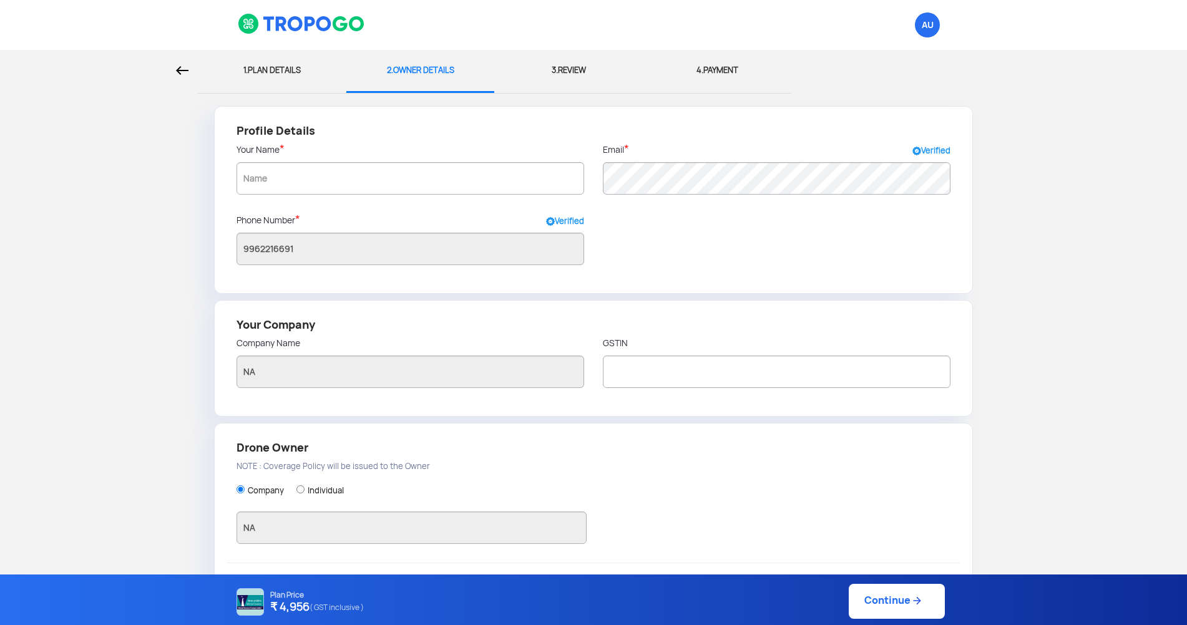
click at [274, 72] on div "1. PLAN DETAILS" at bounding box center [272, 70] width 130 height 41
select select "1000000"
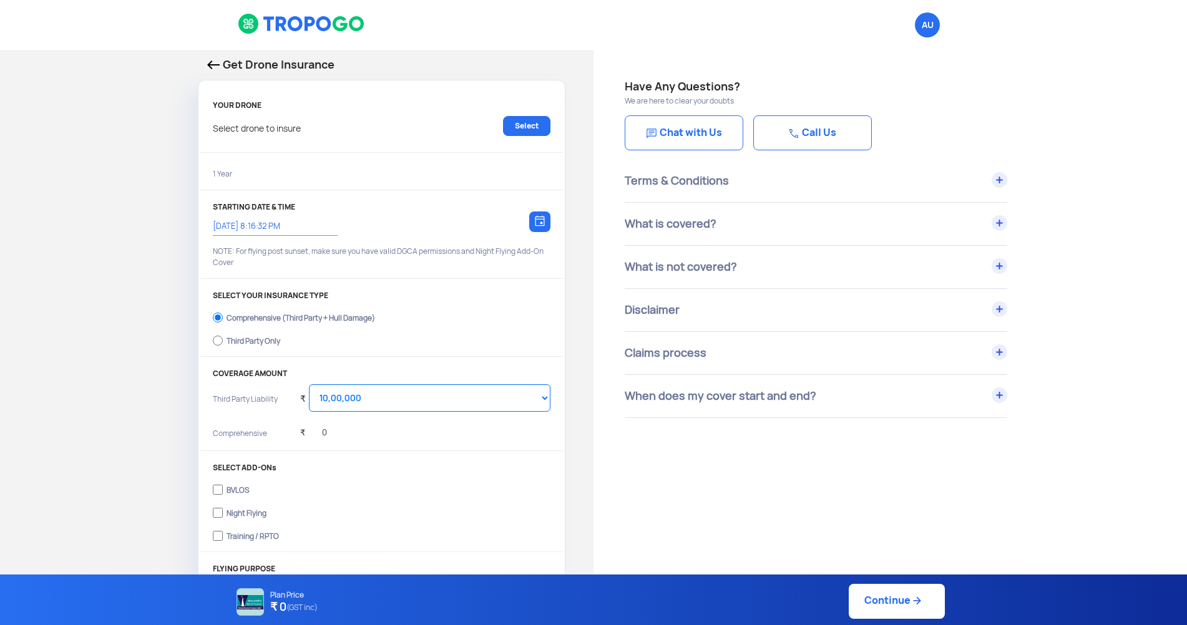
type input "[DATE] 8:26:00 PM"
radio input "false"
radio input "true"
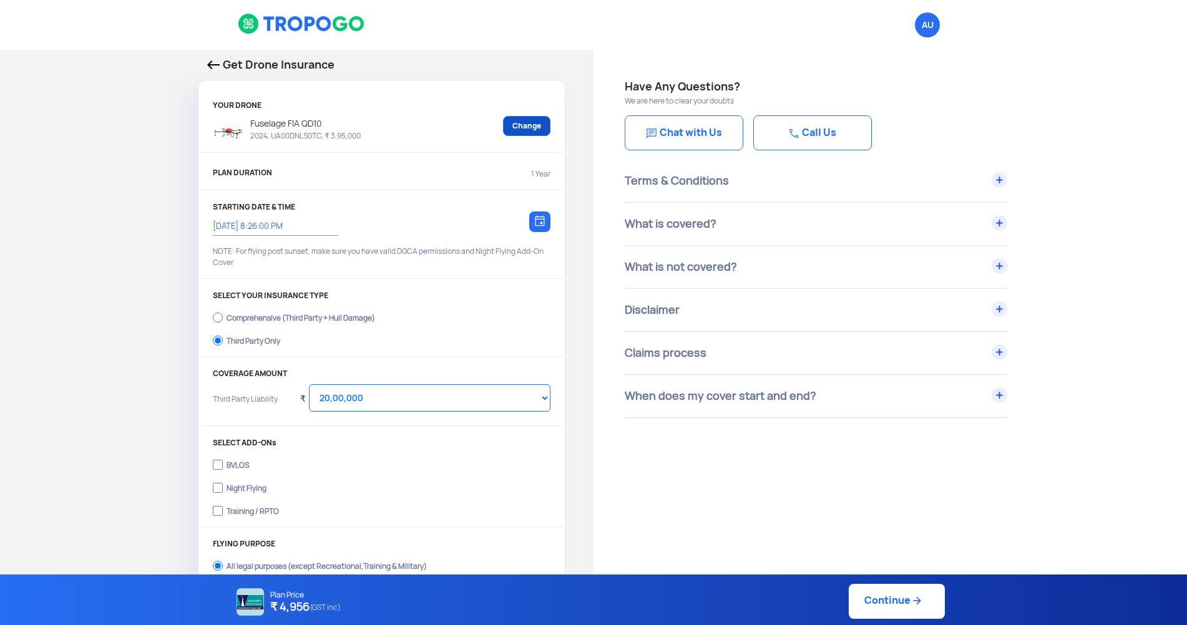
click at [526, 125] on link "Change" at bounding box center [526, 126] width 47 height 20
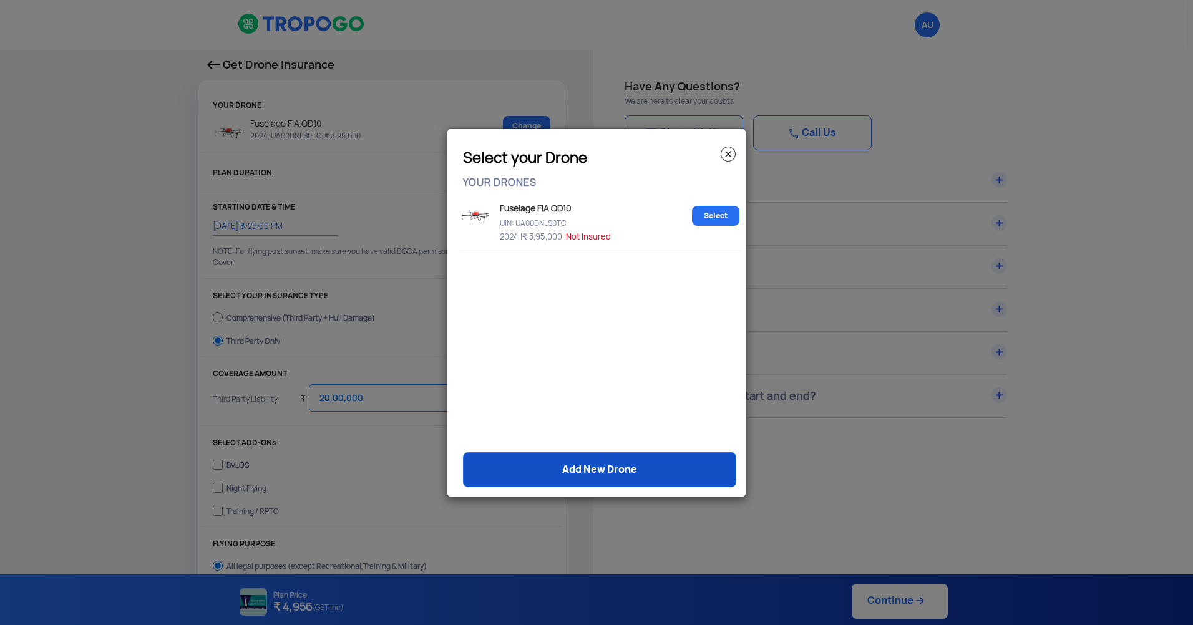
click at [606, 476] on link "Add New Drone" at bounding box center [599, 469] width 273 height 35
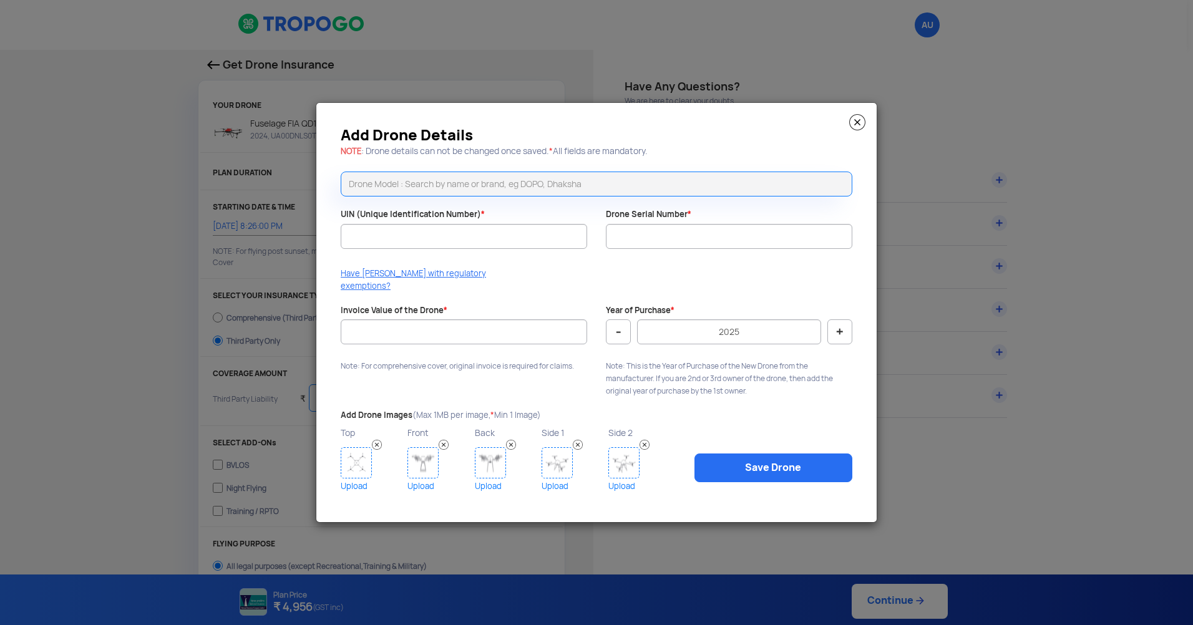
click at [859, 125] on img at bounding box center [857, 122] width 16 height 16
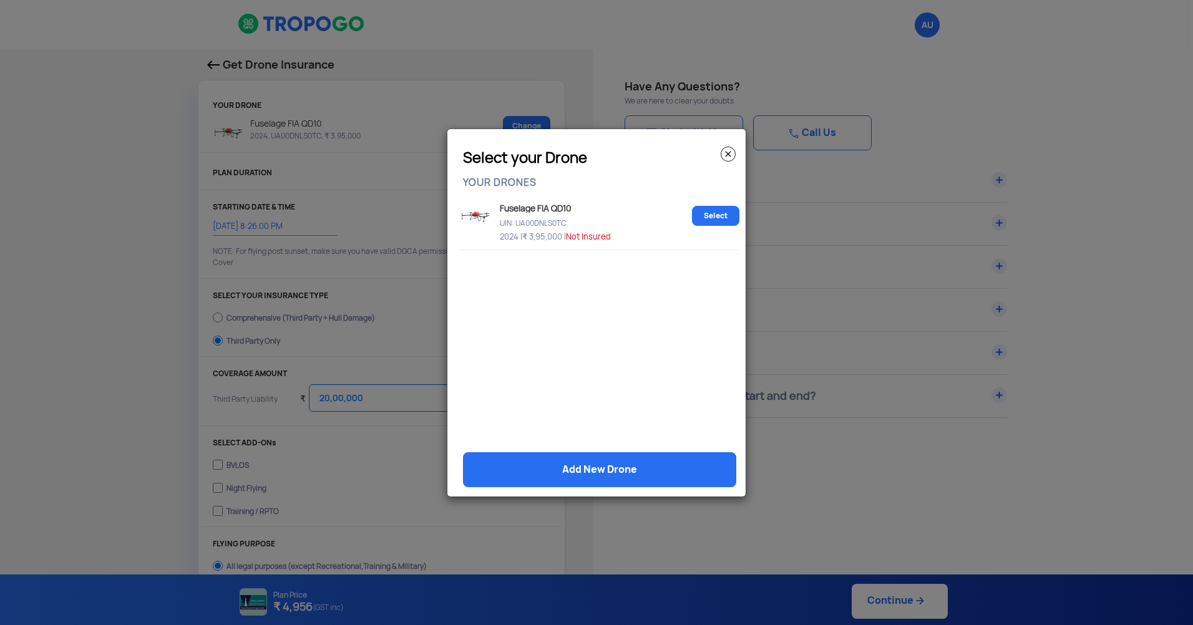
click at [733, 157] on img at bounding box center [728, 154] width 15 height 15
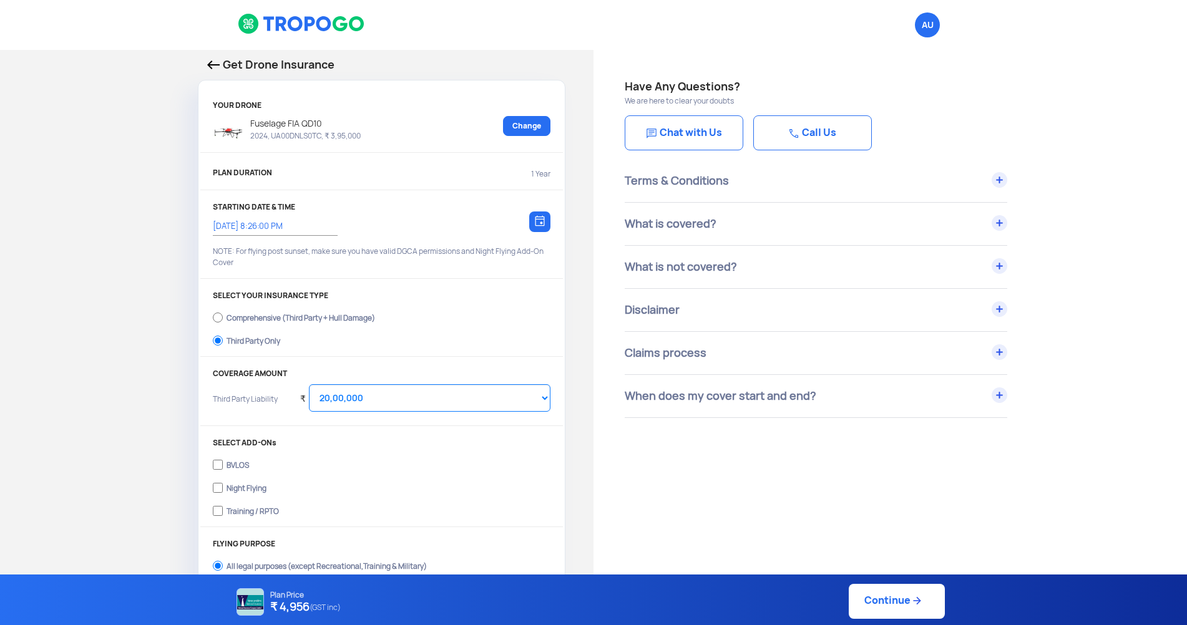
click at [679, 480] on div "Have Any Questions? We are here to clear your doubts Chat with Us Call Us Terms…" at bounding box center [891, 565] width 594 height 1031
click at [630, 461] on div "Have Any Questions? We are here to clear your doubts Chat with Us Call Us Terms…" at bounding box center [891, 565] width 594 height 1031
click at [141, 432] on div "Get Drone Insurance YOUR DRONE Fuselage FIA QD10 2024, UA00DNLS0TC, ₹ 3,95,000 …" at bounding box center [297, 359] width 594 height 618
click at [135, 417] on div "Get Drone Insurance YOUR DRONE Fuselage FIA QD10 2024, UA00DNLS0TC, ₹ 3,95,000 …" at bounding box center [297, 359] width 594 height 618
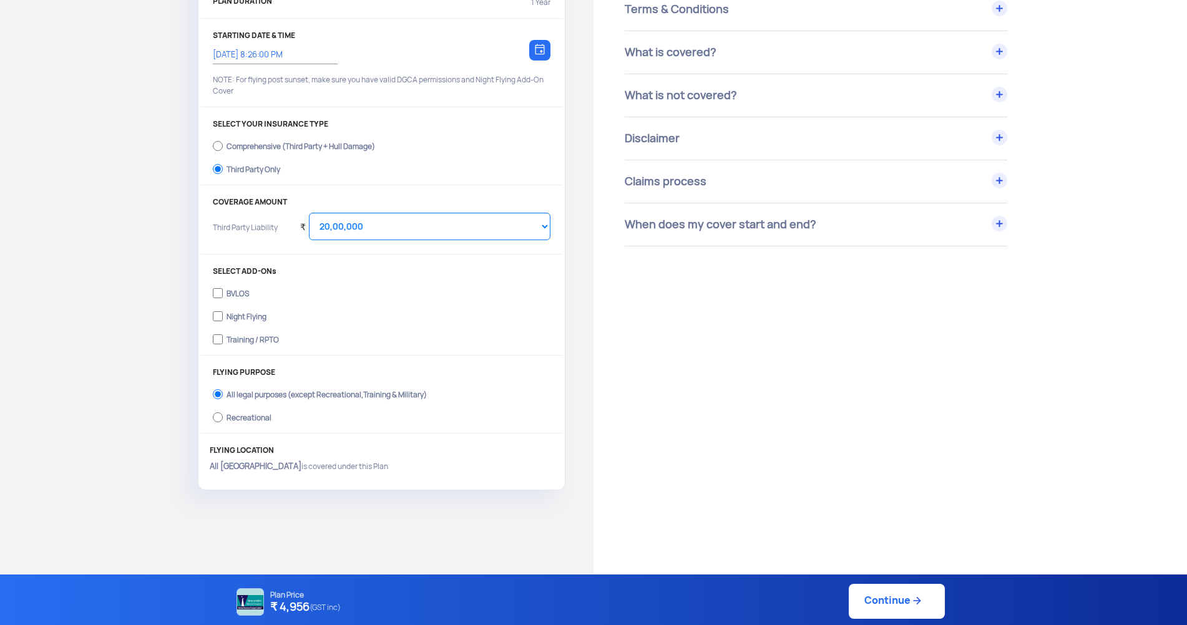
scroll to position [250, 0]
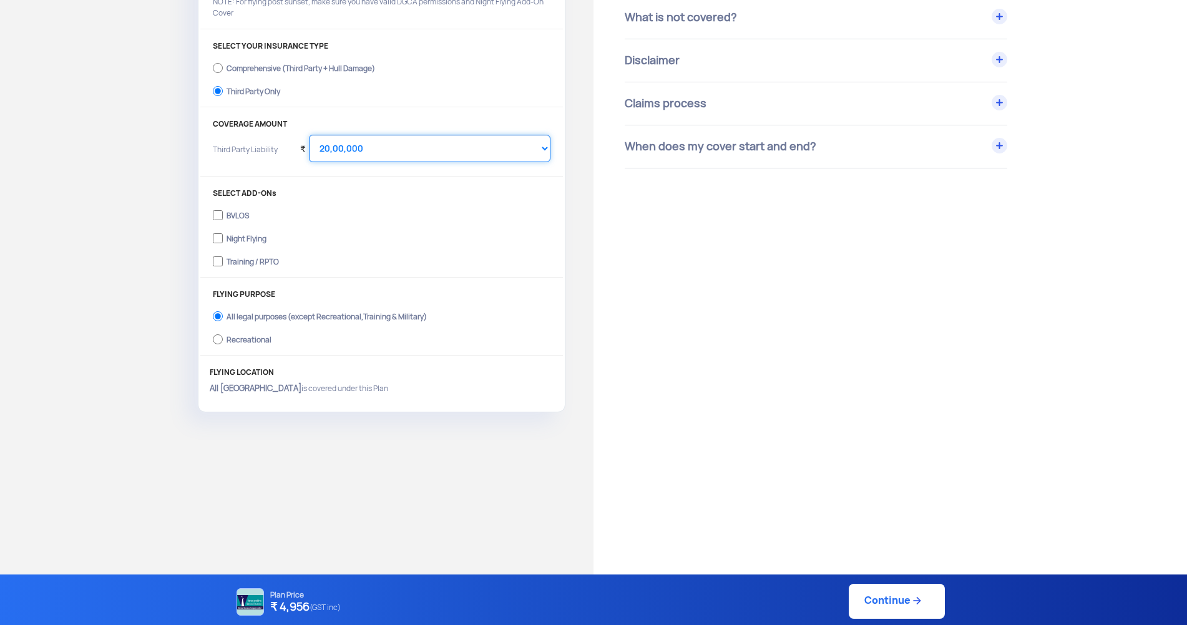
click at [445, 149] on select "Select Amount 20,00,000 25,00,000 30,00,000" at bounding box center [430, 148] width 242 height 27
select select "3000000"
click at [309, 135] on select "Select Amount 20,00,000 25,00,000 30,00,000" at bounding box center [430, 148] width 242 height 27
click at [253, 69] on div "Comprehensive (Third Party + Hull Damage)" at bounding box center [301, 66] width 149 height 5
click at [223, 72] on input "Comprehensive (Third Party + Hull Damage)" at bounding box center [218, 67] width 10 height 17
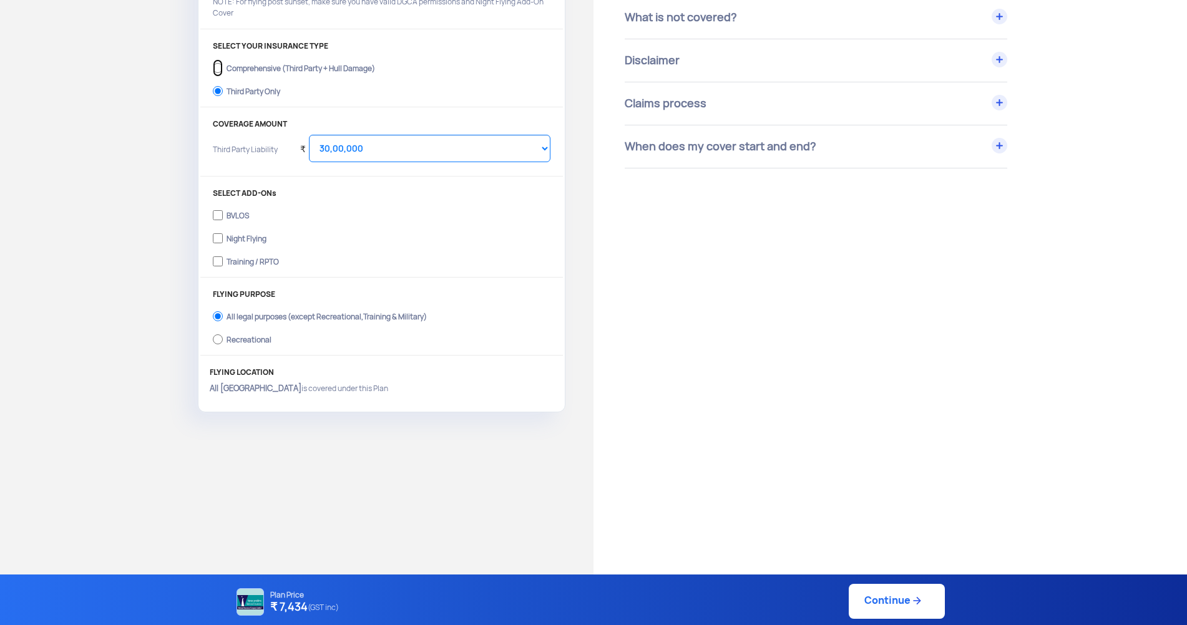
radio input "true"
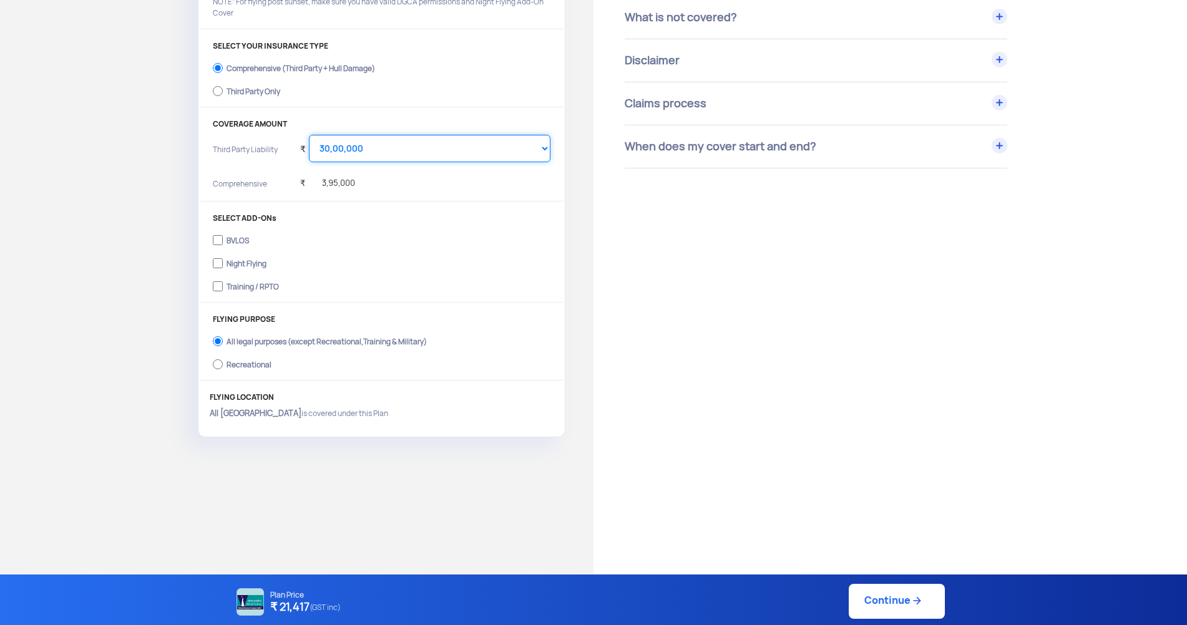
click at [372, 147] on select "Select Amount 10,00,000 15,00,000 20,00,000 25,00,000 30,00,000" at bounding box center [430, 148] width 242 height 27
click at [309, 135] on select "Select Amount 10,00,000 15,00,000 20,00,000 25,00,000 30,00,000" at bounding box center [430, 148] width 242 height 27
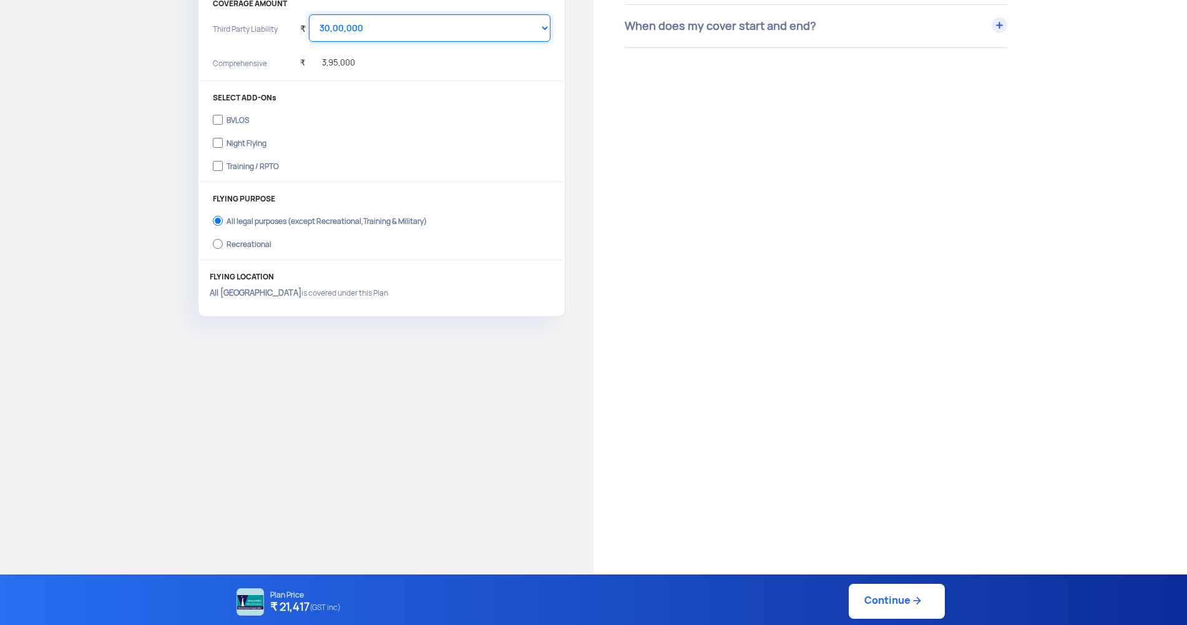
scroll to position [374, 0]
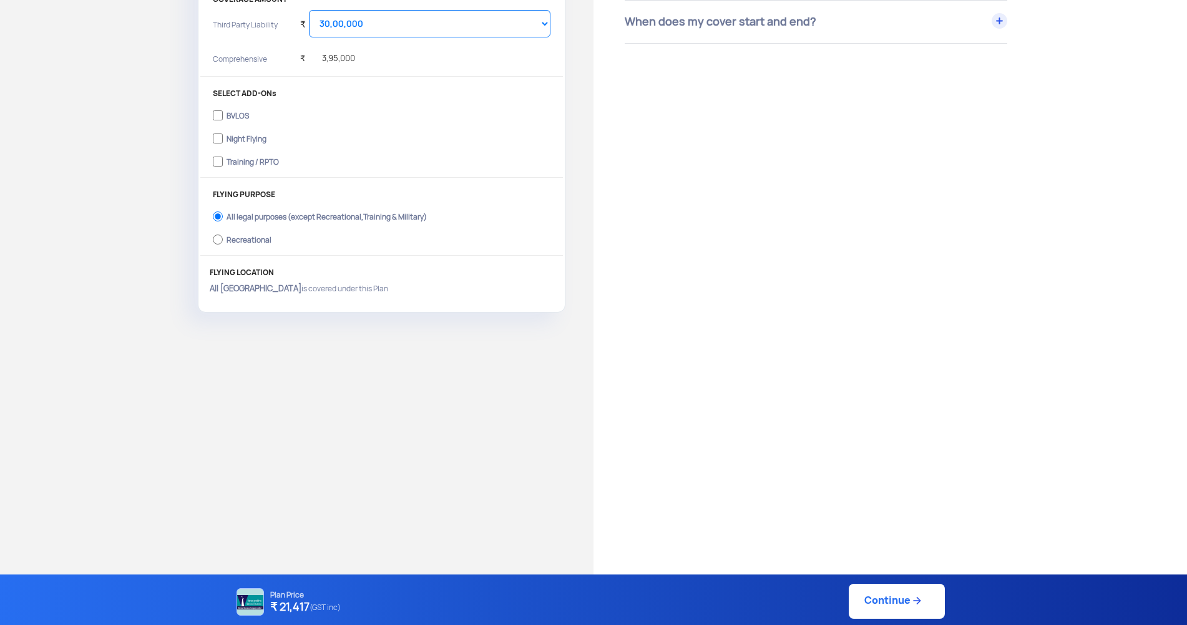
click at [890, 602] on link "Continue" at bounding box center [897, 601] width 96 height 35
type input "[DATE] 8:27:00 PM"
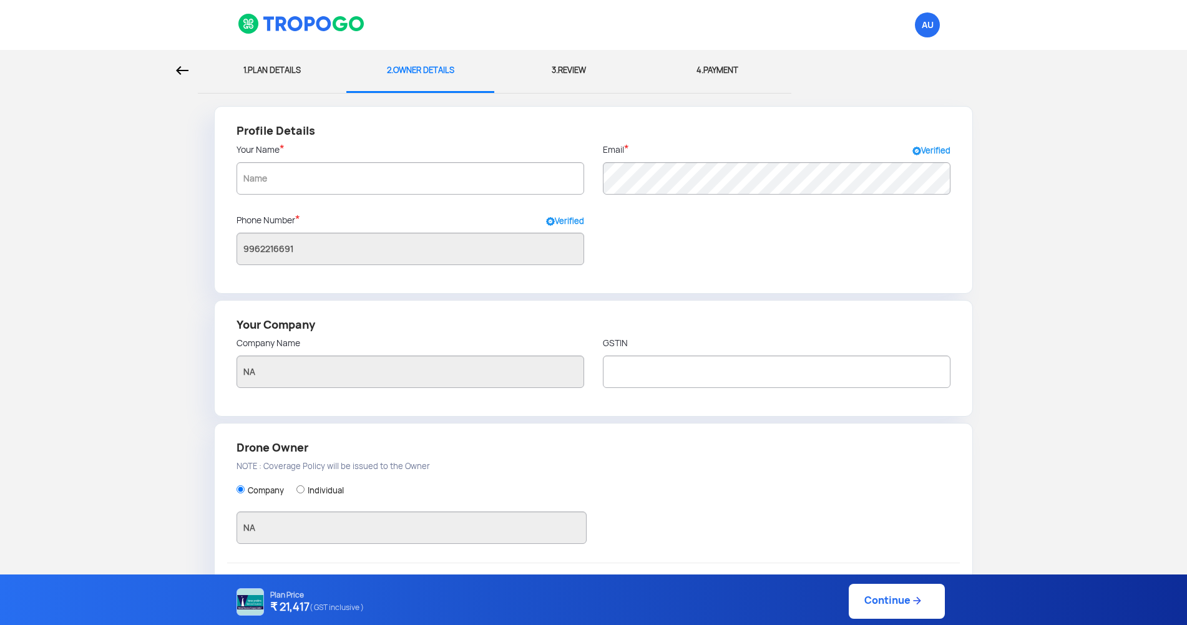
click at [177, 76] on div at bounding box center [98, 70] width 179 height 41
select select "1000000"
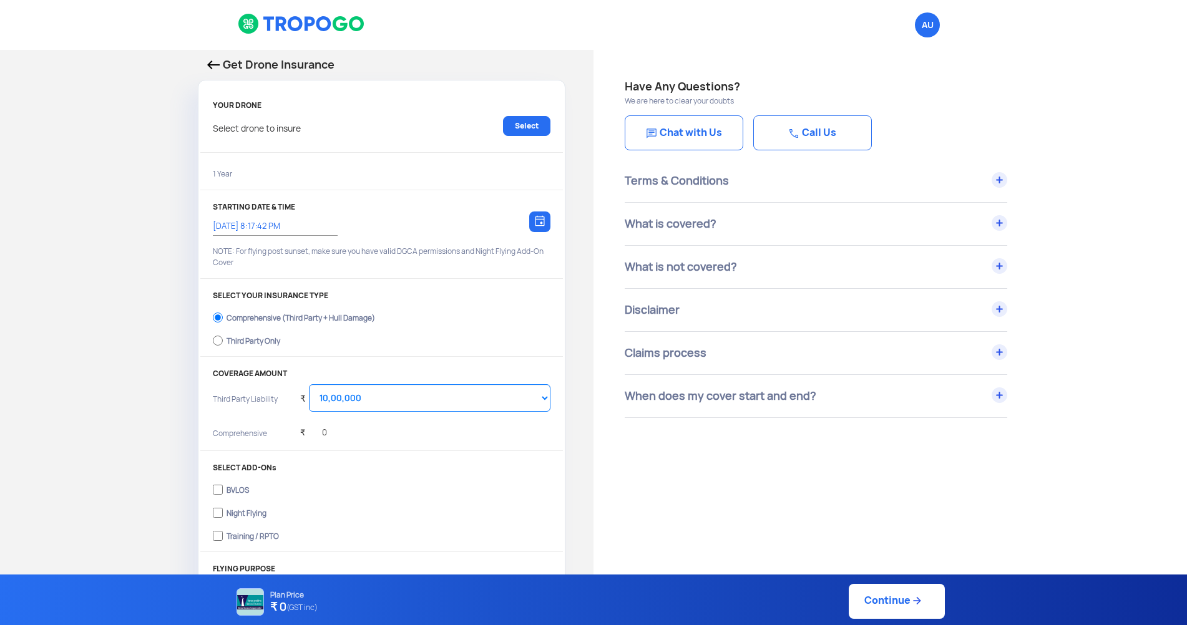
type input "[DATE] 8:27:00 PM"
select select "3000000"
click at [137, 293] on div "Get Drone Insurance YOUR DRONE Fuselage FIA QD10 2024, UA00DNLS0TC, ₹ 3,95,000 …" at bounding box center [297, 371] width 594 height 643
click at [57, 274] on div "Get Drone Insurance YOUR DRONE Fuselage FIA QD10 2024, UA00DNLS0TC, ₹ 3,95,000 …" at bounding box center [297, 371] width 594 height 643
click at [105, 409] on div "Get Drone Insurance YOUR DRONE Fuselage FIA QD10 2024, UA00DNLS0TC, ₹ 3,95,000 …" at bounding box center [297, 371] width 594 height 643
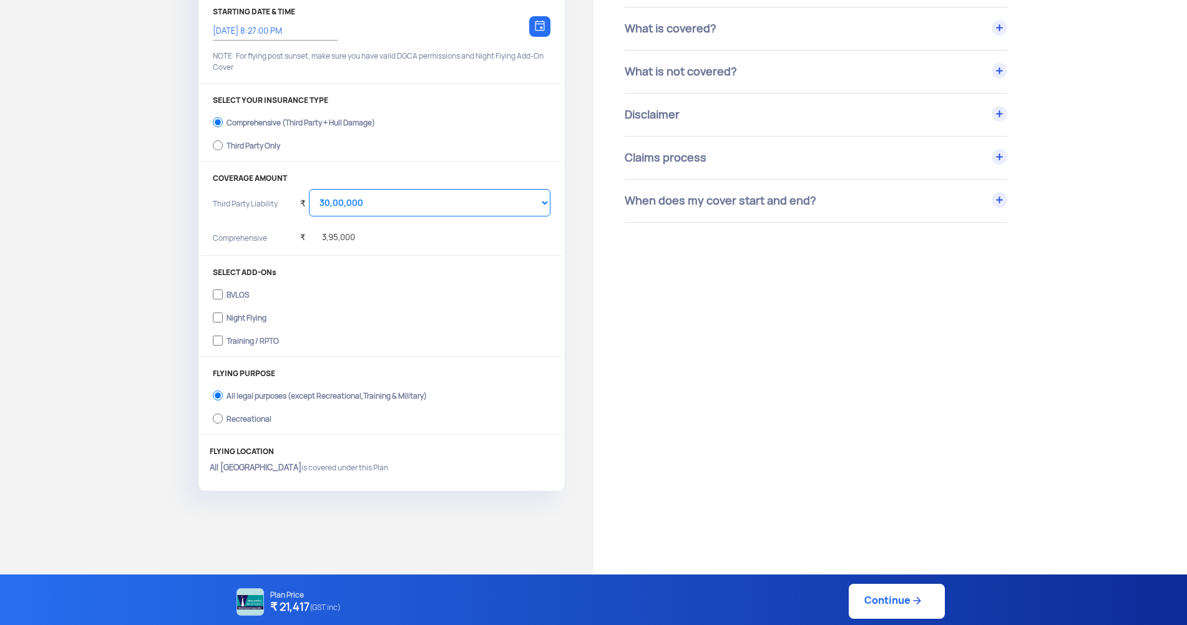
scroll to position [250, 0]
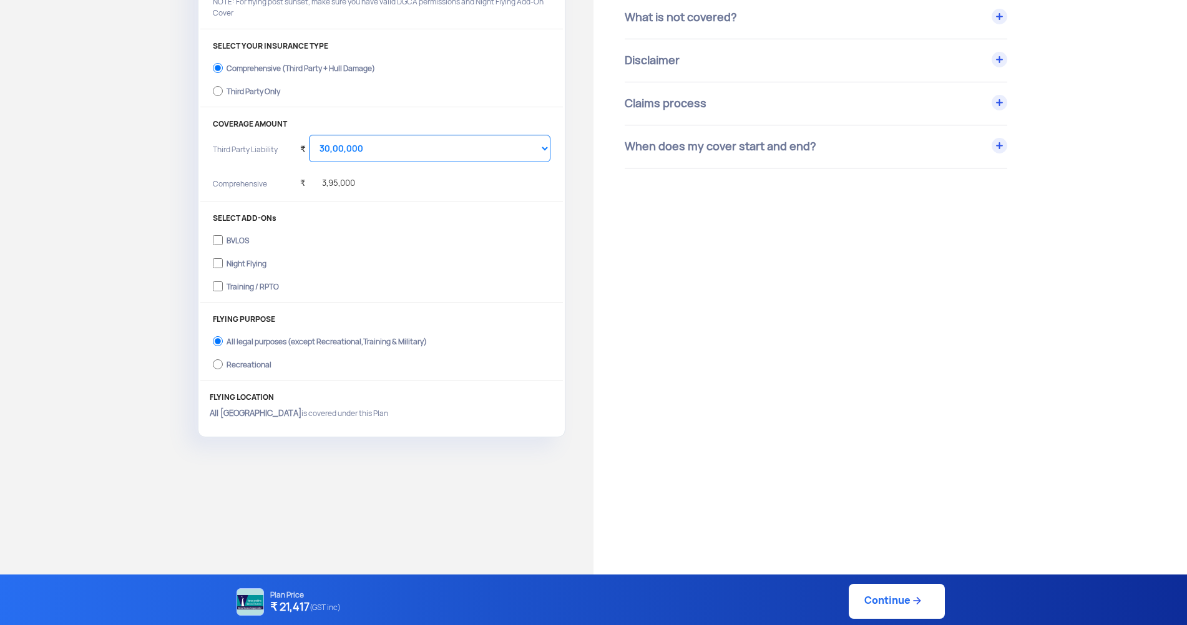
drag, startPoint x: 354, startPoint y: 180, endPoint x: 318, endPoint y: 180, distance: 36.2
click at [318, 180] on div "₹ 3,95,000" at bounding box center [425, 184] width 250 height 25
click at [112, 305] on div "Get Drone Insurance YOUR DRONE Fuselage FIA QD10 2024, UA00DNLS0TC, ₹ 3,95,000 …" at bounding box center [297, 121] width 594 height 643
click at [118, 280] on div "Get Drone Insurance YOUR DRONE Fuselage FIA QD10 2024, UA00DNLS0TC, ₹ 3,95,000 …" at bounding box center [297, 121] width 594 height 643
click at [129, 419] on div "Get Drone Insurance YOUR DRONE Fuselage FIA QD10 2024, UA00DNLS0TC, ₹ 3,95,000 …" at bounding box center [297, 121] width 594 height 643
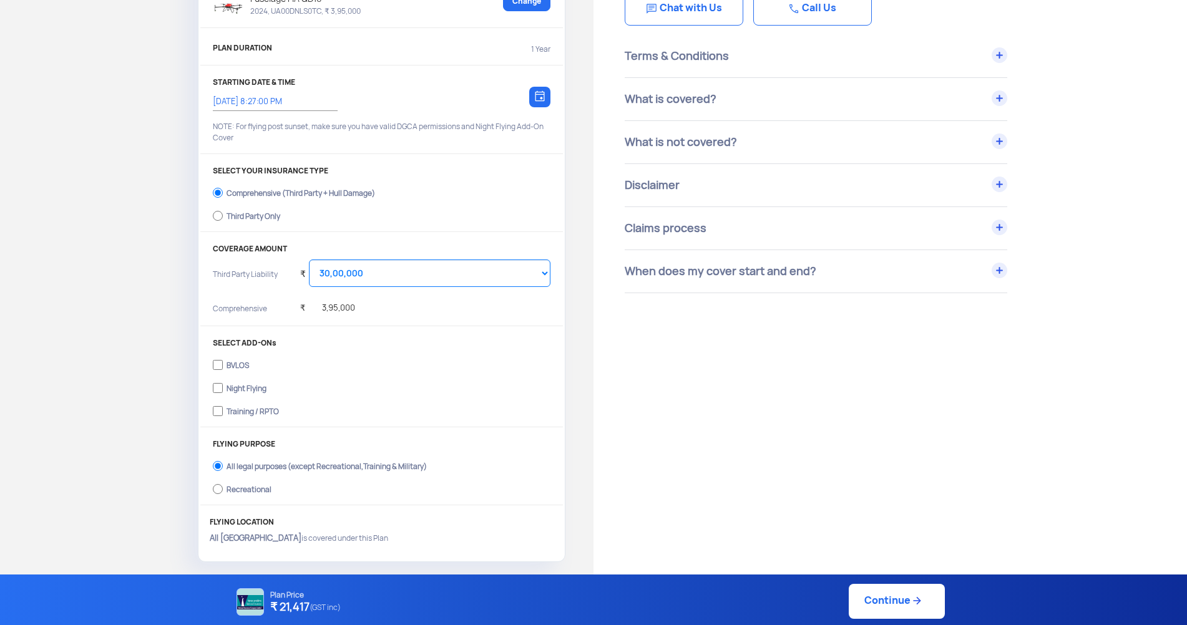
scroll to position [0, 0]
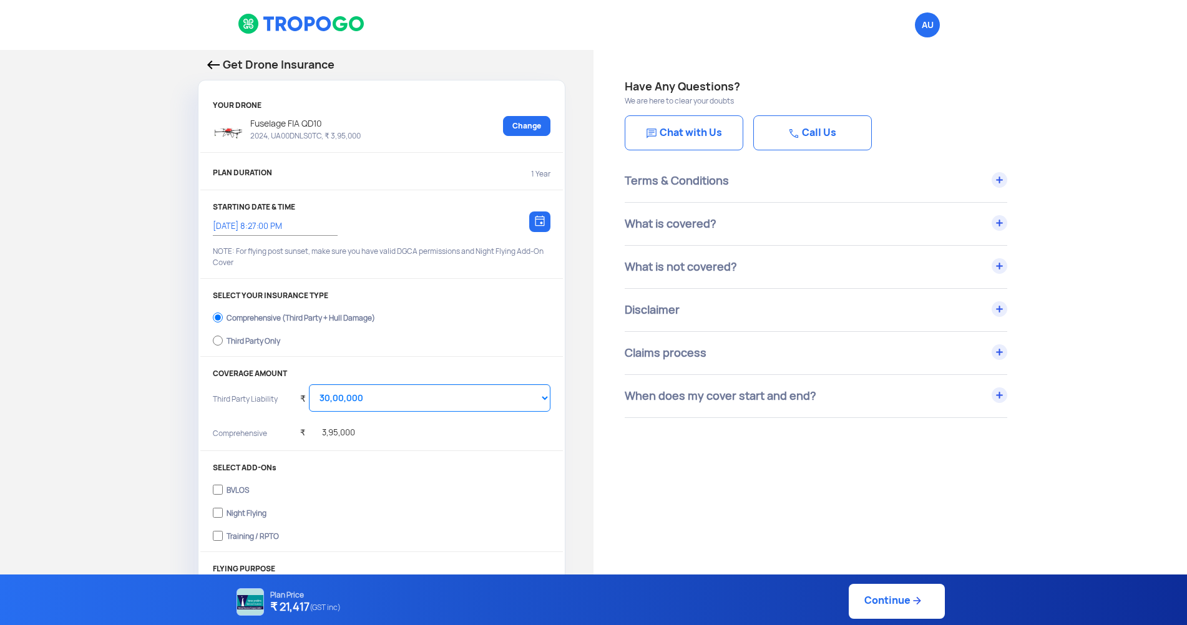
click at [146, 191] on div "Get Drone Insurance YOUR DRONE Fuselage FIA QD10 2024, UA00DNLS0TC, ₹ 3,95,000 …" at bounding box center [297, 371] width 594 height 643
drag, startPoint x: 100, startPoint y: 281, endPoint x: 95, endPoint y: 288, distance: 8.0
click at [99, 282] on div "Get Drone Insurance YOUR DRONE Fuselage FIA QD10 2024, UA00DNLS0TC, ₹ 3,95,000 …" at bounding box center [297, 371] width 594 height 643
click at [751, 219] on div "What is covered?" at bounding box center [816, 224] width 383 height 42
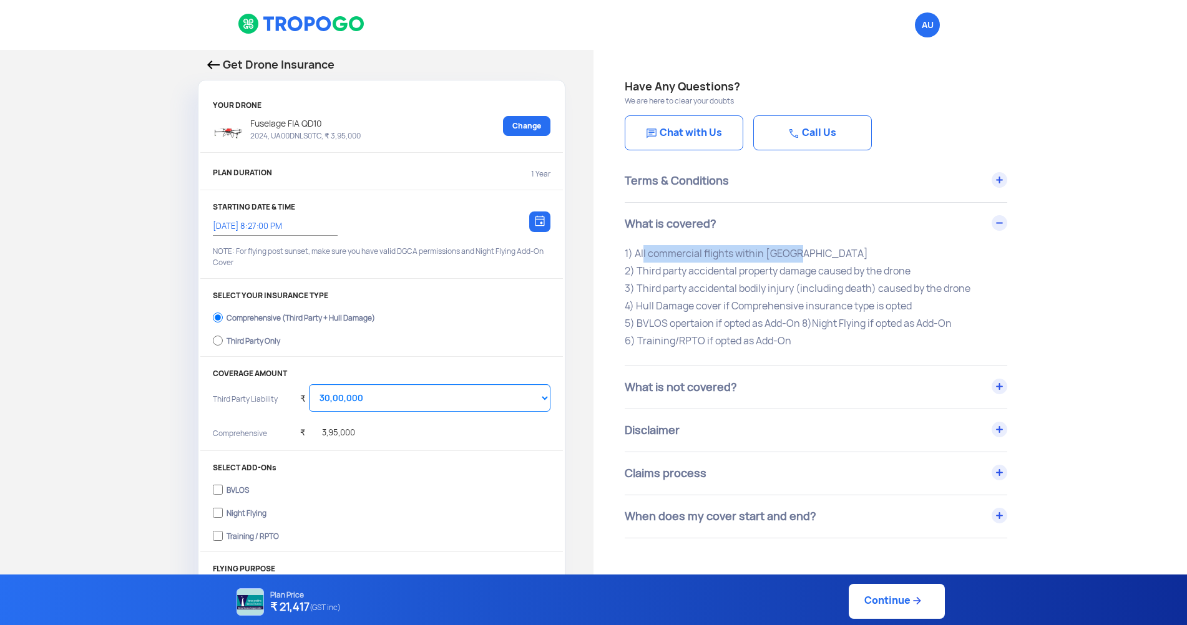
drag, startPoint x: 638, startPoint y: 256, endPoint x: 788, endPoint y: 253, distance: 149.2
click at [788, 253] on p "1) All commercial flights within [GEOGRAPHIC_DATA] 2) Third party accidental pr…" at bounding box center [816, 297] width 383 height 105
drag, startPoint x: 636, startPoint y: 270, endPoint x: 911, endPoint y: 270, distance: 275.2
click at [911, 270] on p "1) All commercial flights within [GEOGRAPHIC_DATA] 2) Third party accidental pr…" at bounding box center [816, 297] width 383 height 105
drag, startPoint x: 643, startPoint y: 287, endPoint x: 796, endPoint y: 290, distance: 152.3
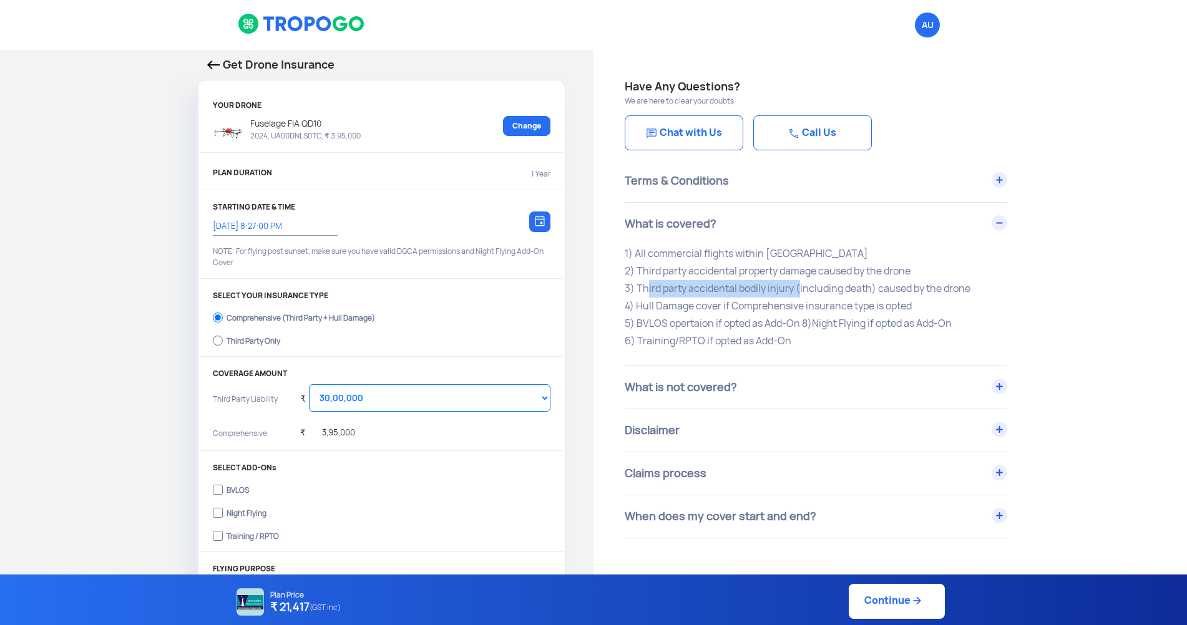
click at [796, 290] on p "1) All commercial flights within [GEOGRAPHIC_DATA] 2) Third party accidental pr…" at bounding box center [816, 297] width 383 height 105
click at [799, 289] on p "1) All commercial flights within [GEOGRAPHIC_DATA] 2) Third party accidental pr…" at bounding box center [816, 297] width 383 height 105
drag, startPoint x: 799, startPoint y: 289, endPoint x: 967, endPoint y: 290, distance: 167.9
click at [967, 290] on p "1) All commercial flights within [GEOGRAPHIC_DATA] 2) Third party accidental pr…" at bounding box center [816, 297] width 383 height 105
drag, startPoint x: 640, startPoint y: 308, endPoint x: 915, endPoint y: 313, distance: 274.6
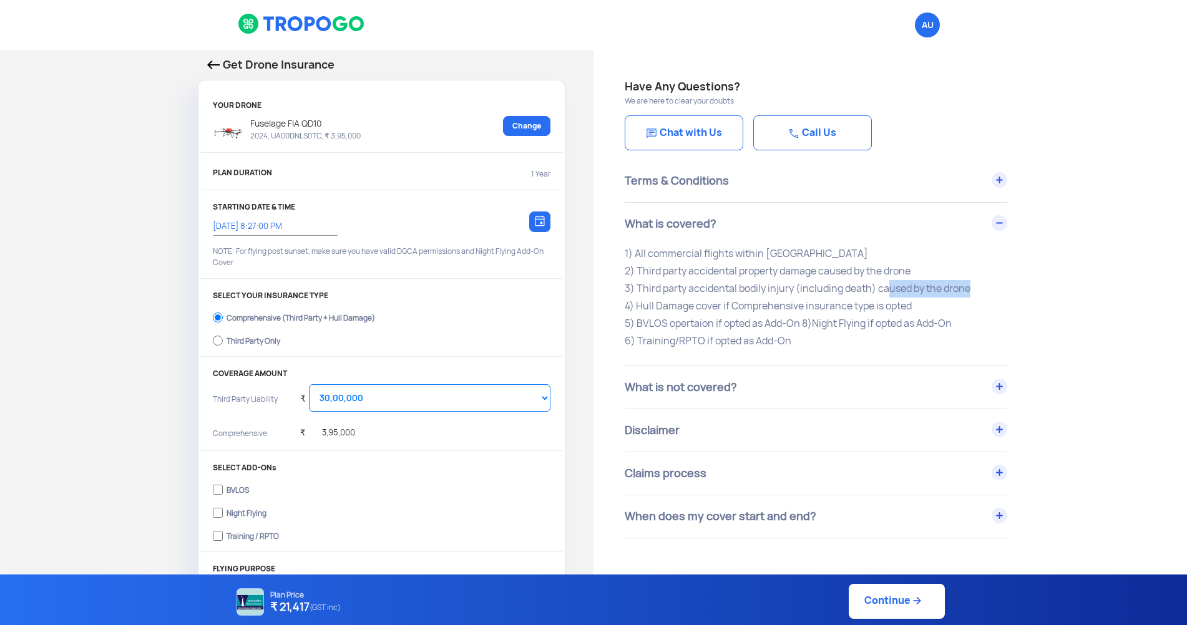
click at [915, 313] on p "1) All commercial flights within [GEOGRAPHIC_DATA] 2) Third party accidental pr…" at bounding box center [816, 297] width 383 height 105
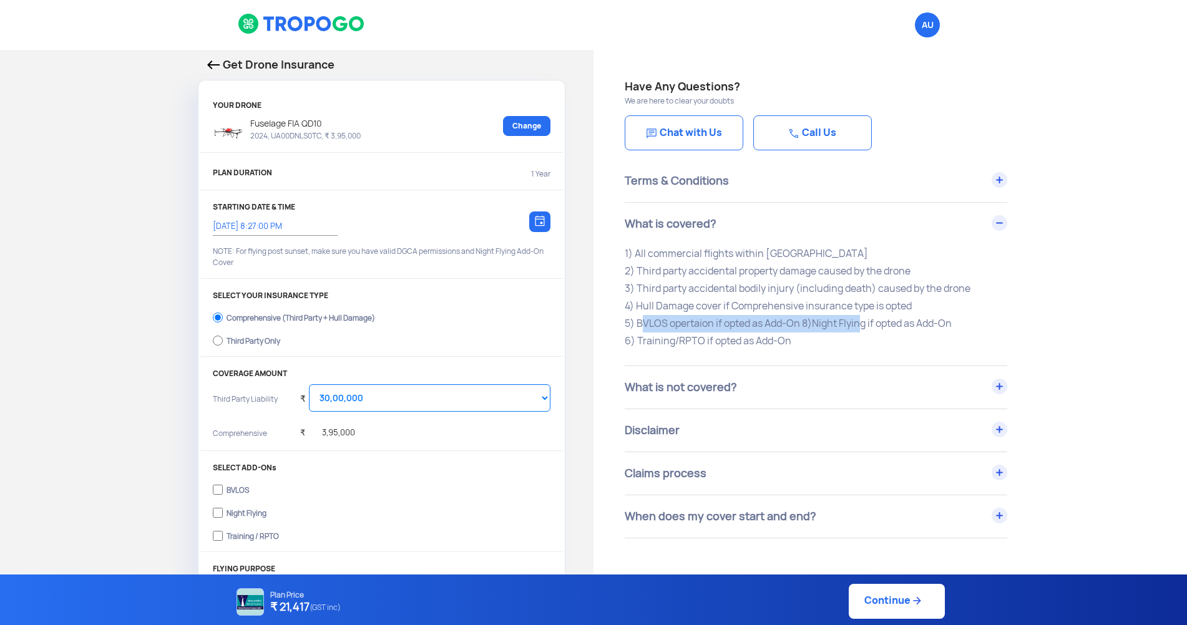
drag, startPoint x: 636, startPoint y: 326, endPoint x: 856, endPoint y: 323, distance: 219.7
click at [855, 323] on p "1) All commercial flights within [GEOGRAPHIC_DATA] 2) Third party accidental pr…" at bounding box center [816, 297] width 383 height 105
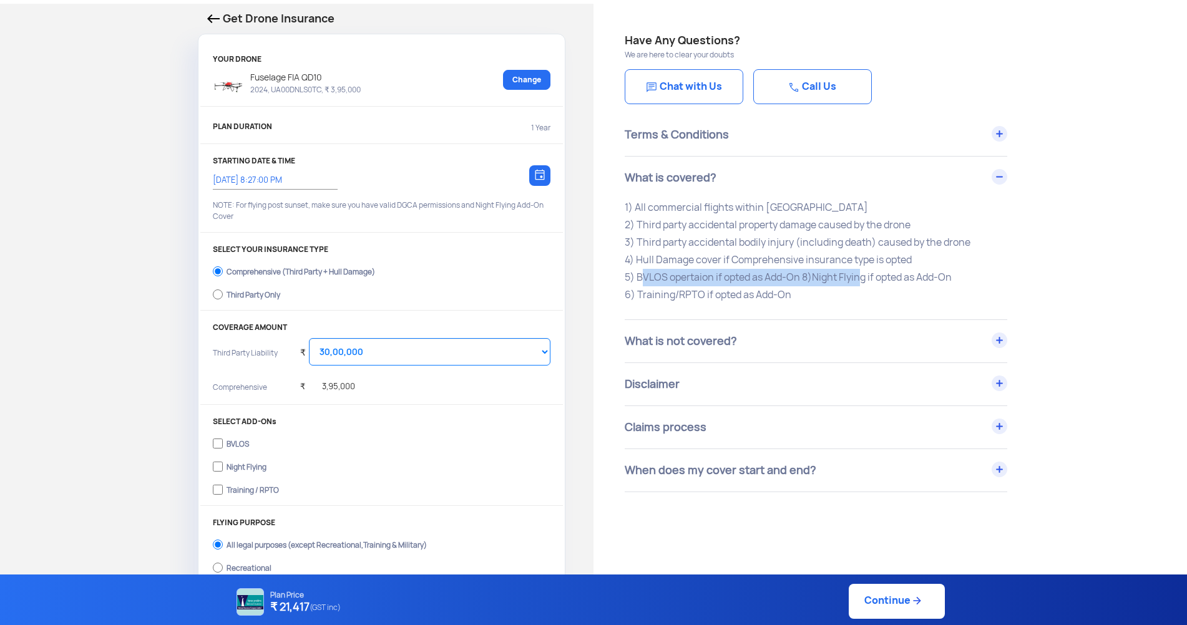
scroll to position [125, 0]
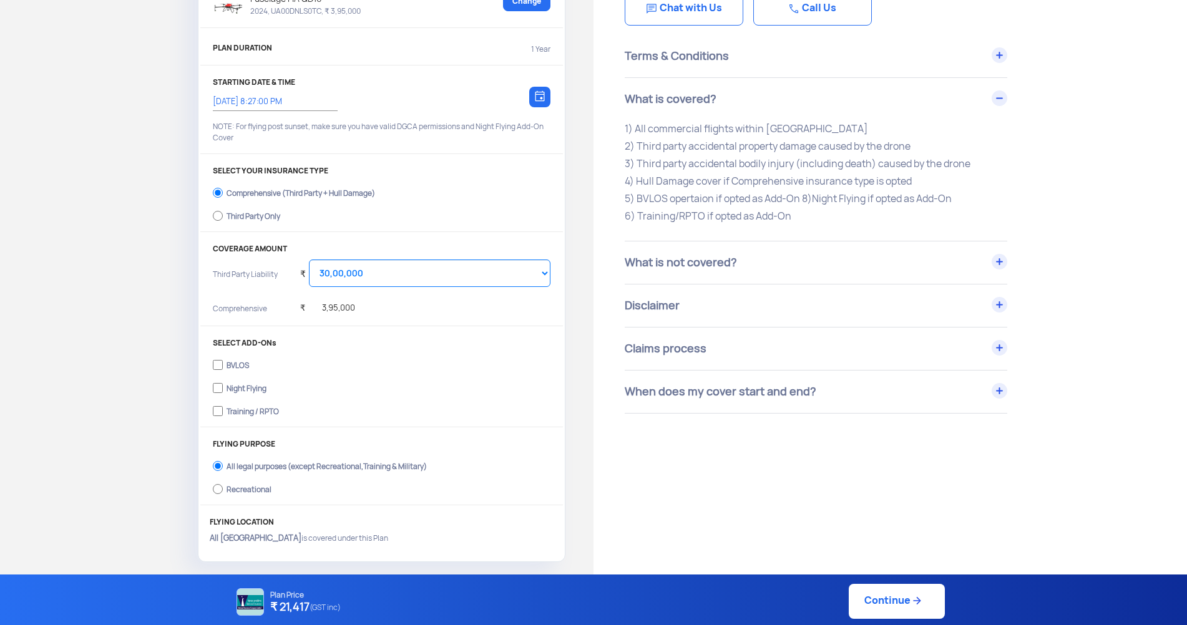
click at [675, 434] on div "Have Any Questions? We are here to clear your doubts Chat with Us Call Us Terms…" at bounding box center [891, 440] width 594 height 1031
click at [655, 450] on div "Have Any Questions? We are here to clear your doubts Chat with Us Call Us Terms…" at bounding box center [891, 440] width 594 height 1031
click at [814, 393] on div "When does my cover start and end?" at bounding box center [816, 392] width 383 height 42
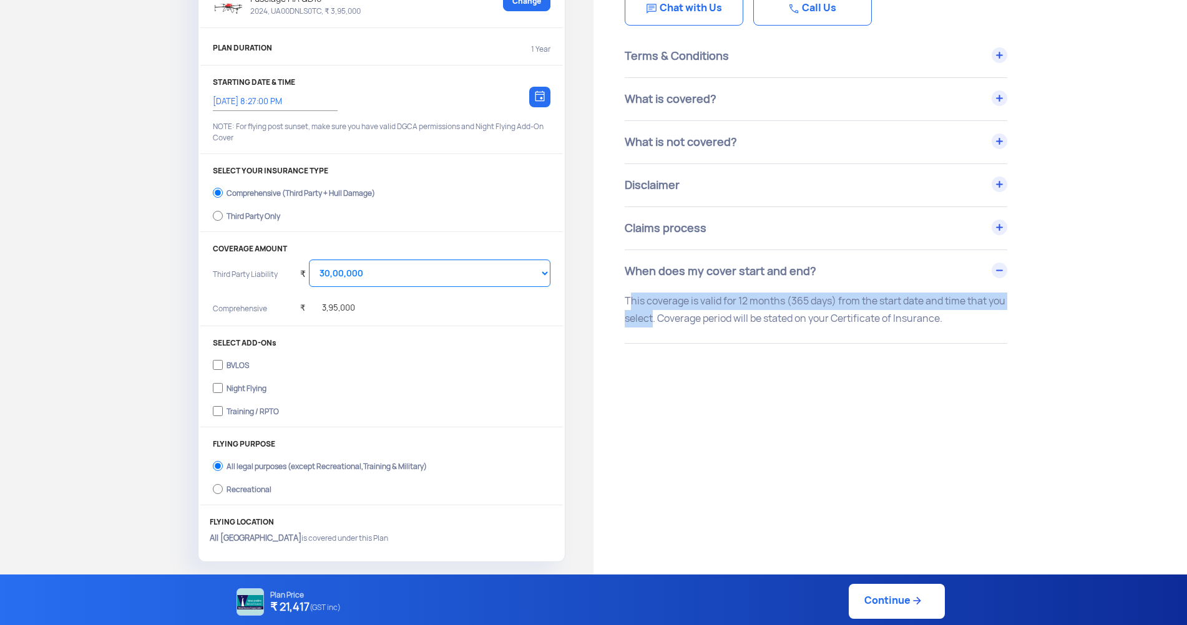
drag, startPoint x: 620, startPoint y: 301, endPoint x: 669, endPoint y: 321, distance: 53.0
click at [669, 321] on div "This coverage is valid for 12 months (365 days) from the start date and time th…" at bounding box center [815, 310] width 401 height 35
drag, startPoint x: 669, startPoint y: 321, endPoint x: 967, endPoint y: 319, distance: 298.3
click at [967, 319] on p "This coverage is valid for 12 months (365 days) from the start date and time th…" at bounding box center [816, 310] width 383 height 35
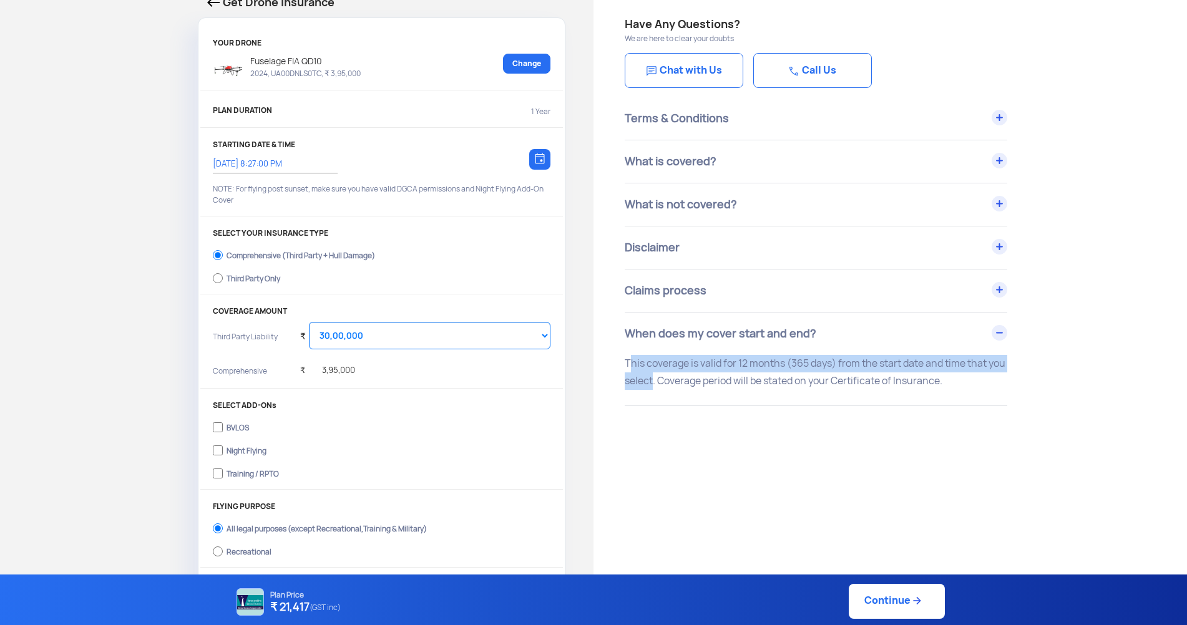
scroll to position [0, 0]
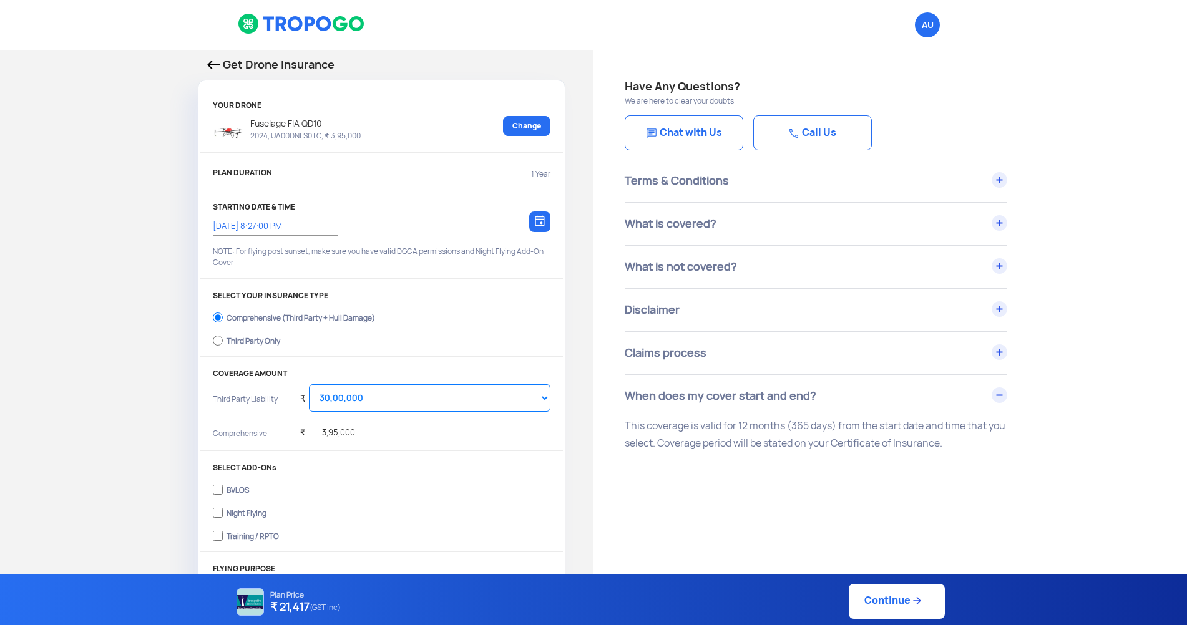
click at [999, 178] on div "Terms & Conditions" at bounding box center [816, 181] width 383 height 42
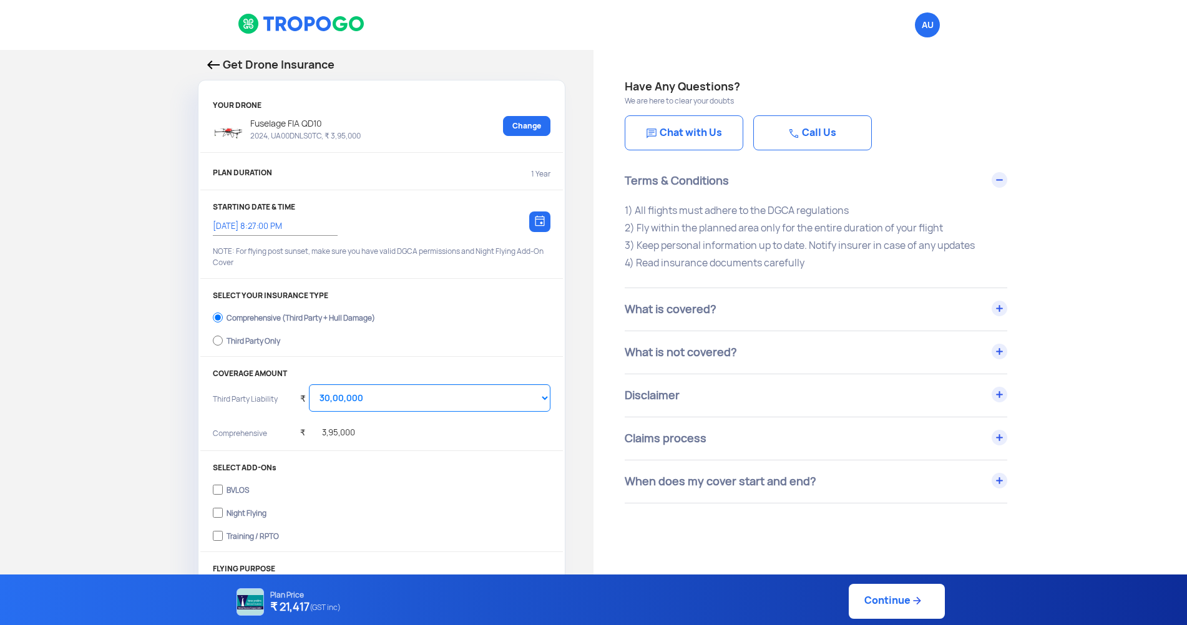
drag, startPoint x: 859, startPoint y: 210, endPoint x: 631, endPoint y: 217, distance: 227.9
click at [631, 217] on p "1) All flights must adhere to the DGCA regulations 2) Fly within the planned ar…" at bounding box center [816, 237] width 383 height 70
drag, startPoint x: 631, startPoint y: 217, endPoint x: 946, endPoint y: 224, distance: 314.6
click at [946, 224] on p "1) All flights must adhere to the DGCA regulations 2) Fly within the planned ar…" at bounding box center [816, 237] width 383 height 70
drag, startPoint x: 635, startPoint y: 247, endPoint x: 990, endPoint y: 246, distance: 354.5
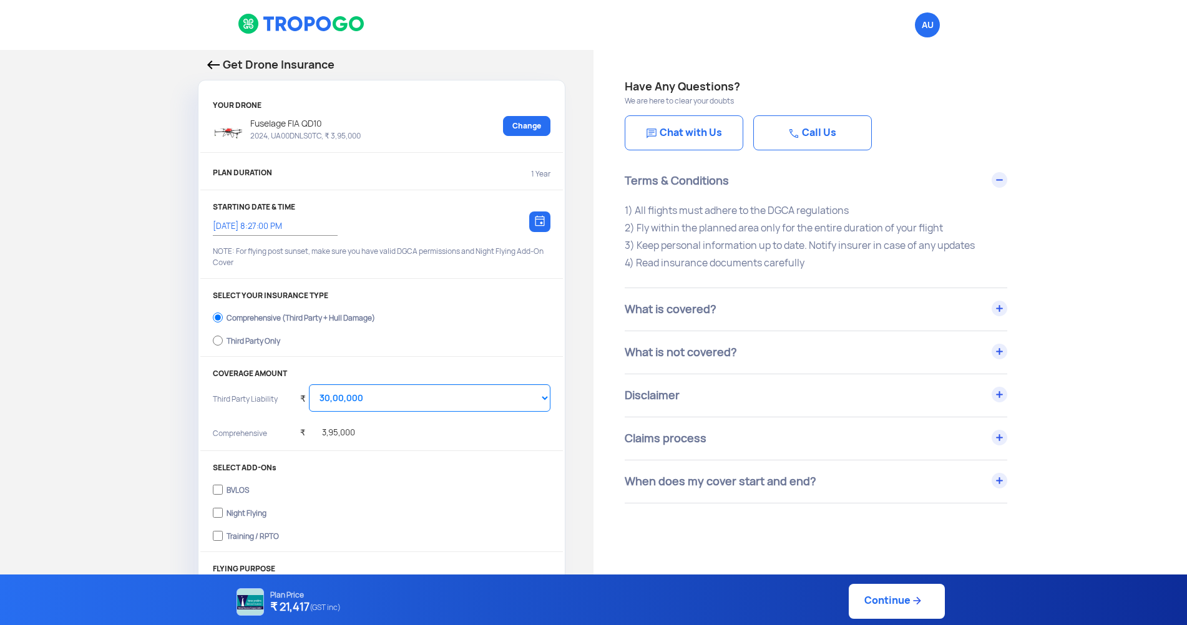
click at [990, 246] on p "1) All flights must adhere to the DGCA regulations 2) Fly within the planned ar…" at bounding box center [816, 237] width 383 height 70
drag, startPoint x: 635, startPoint y: 263, endPoint x: 821, endPoint y: 264, distance: 186.6
click at [821, 264] on p "1) All flights must adhere to the DGCA regulations 2) Fly within the planned ar…" at bounding box center [816, 237] width 383 height 70
drag, startPoint x: 821, startPoint y: 264, endPoint x: 906, endPoint y: 258, distance: 84.5
click at [906, 258] on p "1) All flights must adhere to the DGCA regulations 2) Fly within the planned ar…" at bounding box center [816, 237] width 383 height 70
